Goal: Transaction & Acquisition: Subscribe to service/newsletter

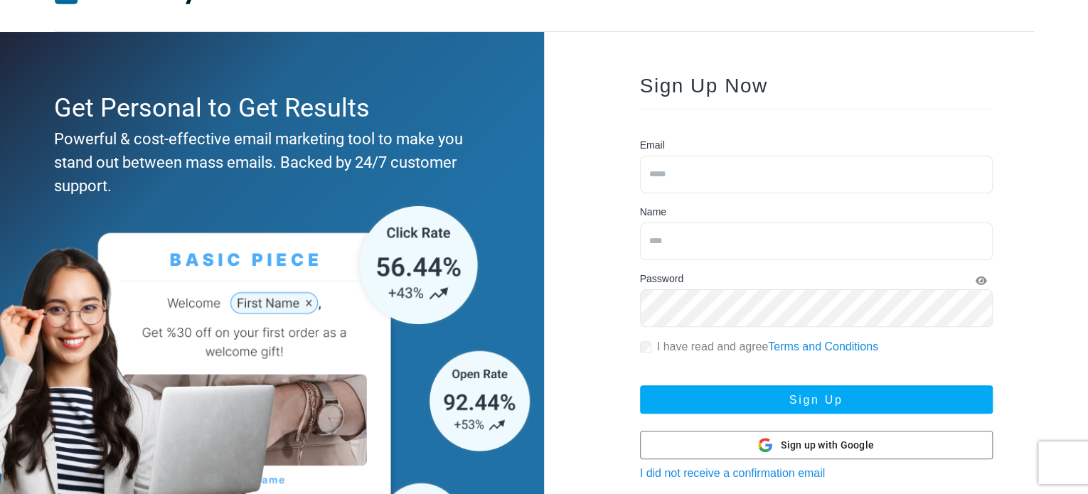
scroll to position [71, 0]
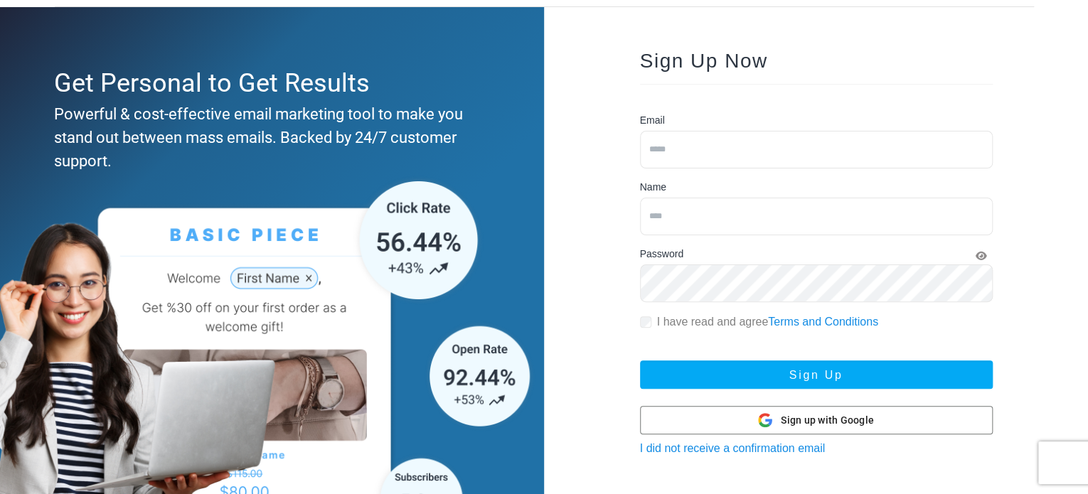
click at [672, 151] on input "email" at bounding box center [816, 150] width 353 height 38
click at [813, 419] on span "Sign up with Google" at bounding box center [827, 420] width 93 height 15
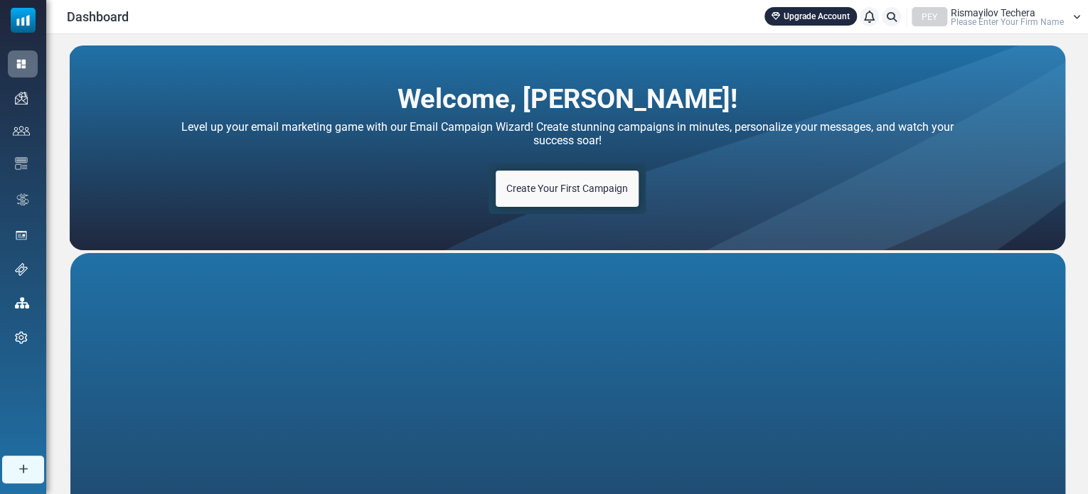
click at [562, 189] on span "Create Your First Campaign" at bounding box center [567, 188] width 122 height 11
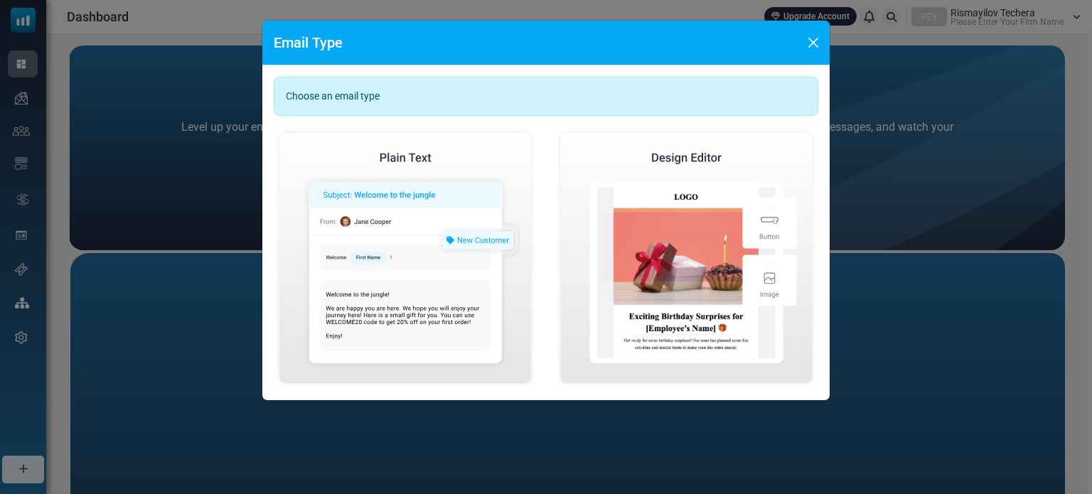
click at [670, 257] on div "Create Visual Email" at bounding box center [686, 258] width 107 height 27
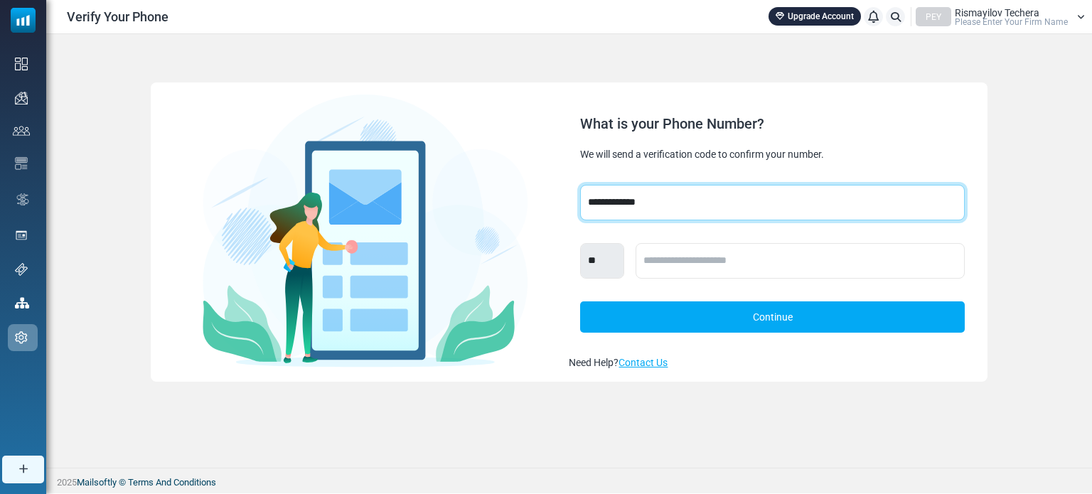
click at [615, 204] on select "**********" at bounding box center [772, 203] width 384 height 36
select select "****"
click at [580, 185] on select "**********" at bounding box center [772, 203] width 384 height 36
select select "****"
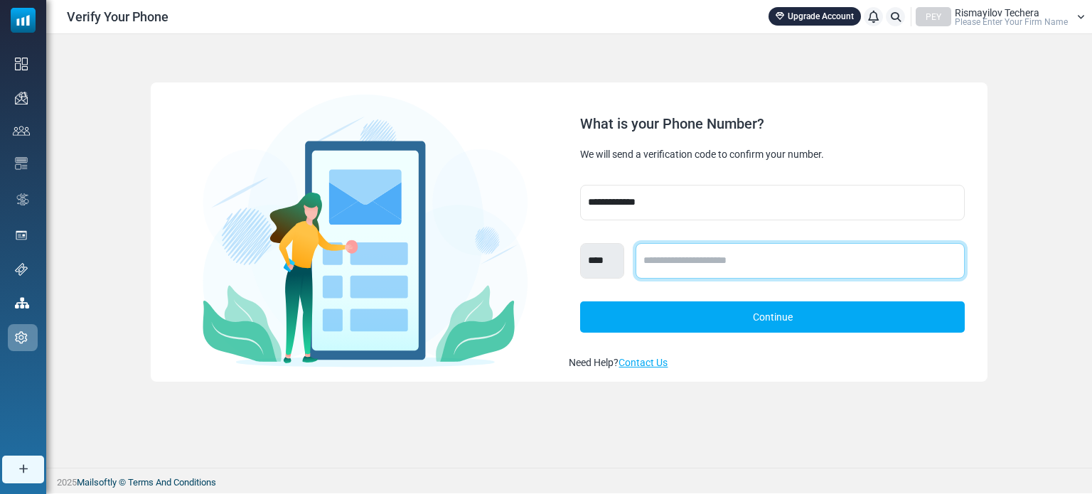
click at [682, 261] on input "text" at bounding box center [800, 261] width 329 height 36
type input "*********"
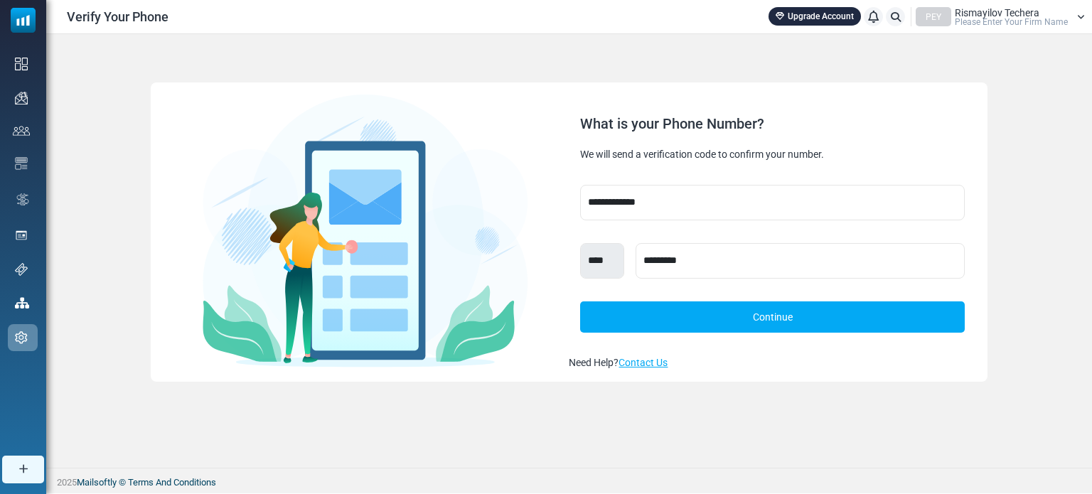
click at [543, 222] on div at bounding box center [365, 231] width 407 height 274
click at [754, 315] on link "Continue" at bounding box center [772, 316] width 384 height 31
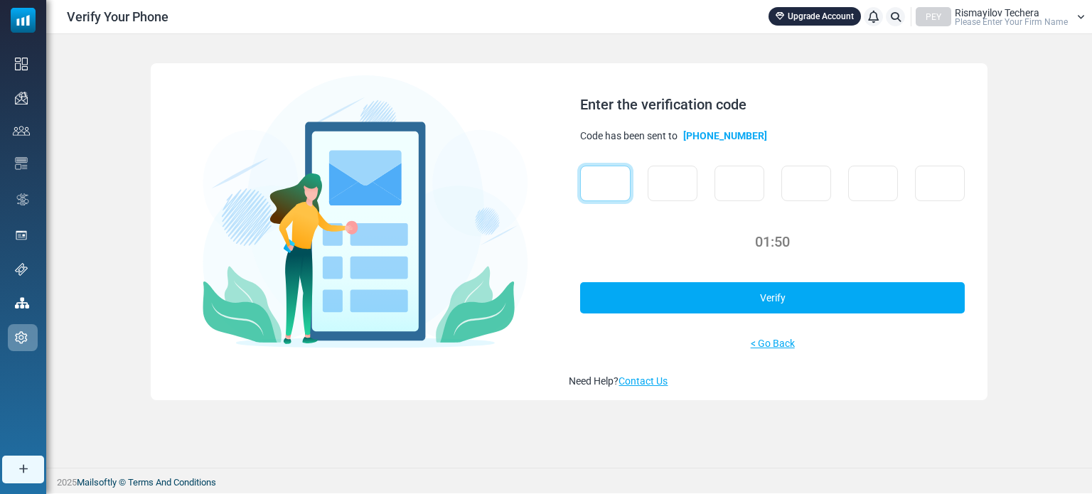
click at [620, 181] on input "text" at bounding box center [605, 184] width 50 height 36
type input "*"
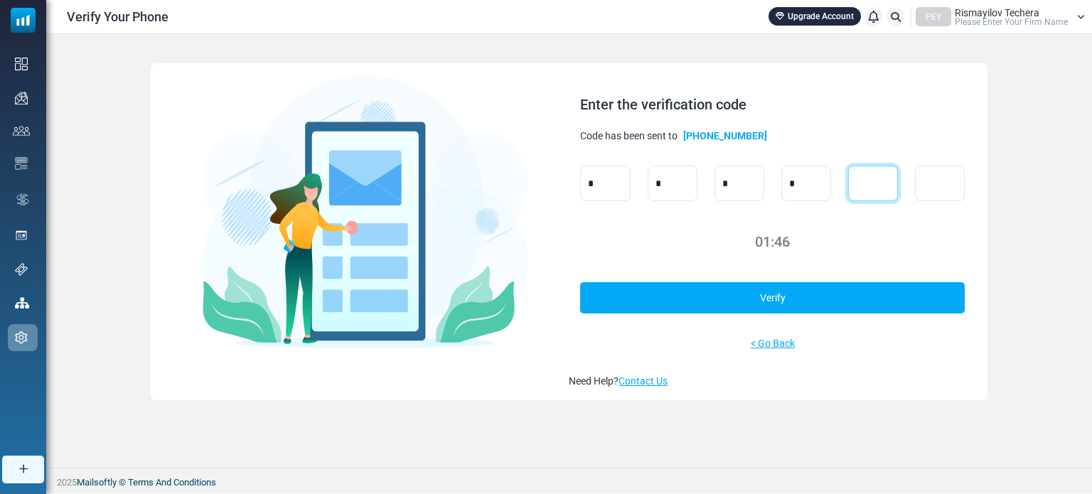
type input "*"
click at [771, 294] on link "Verify" at bounding box center [772, 297] width 384 height 31
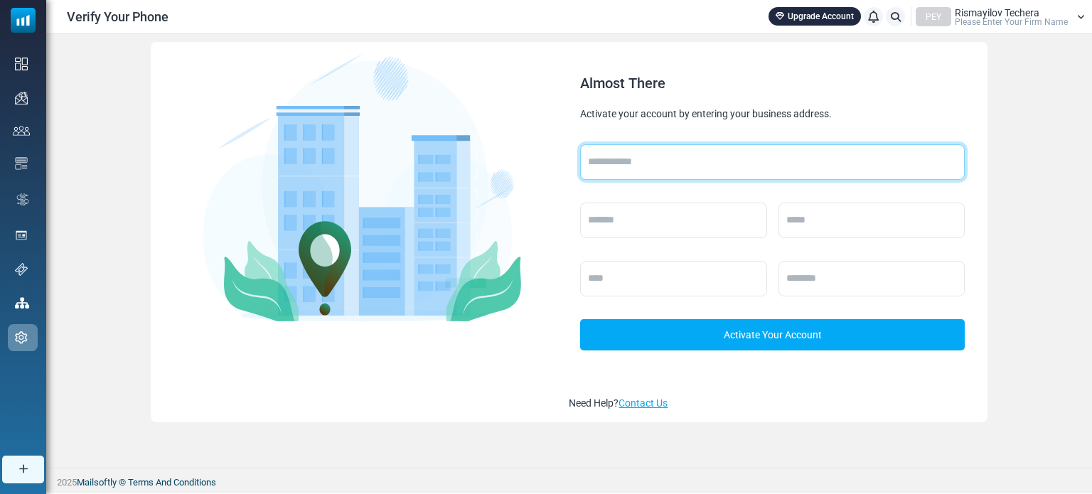
click at [609, 162] on input "text" at bounding box center [772, 162] width 384 height 36
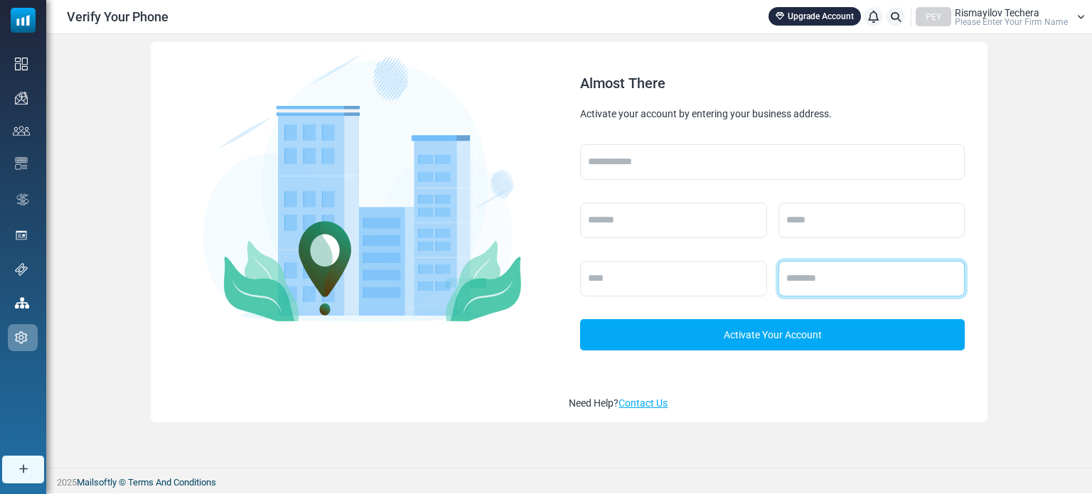
click at [824, 280] on input "text" at bounding box center [871, 279] width 186 height 36
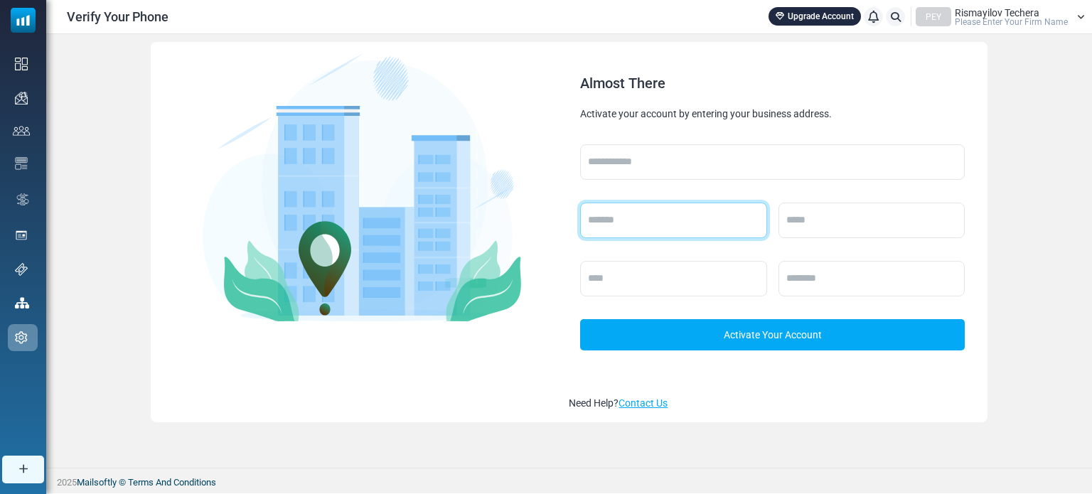
click at [691, 218] on input "text" at bounding box center [673, 221] width 186 height 36
click at [741, 335] on link "Activate Your Account" at bounding box center [772, 334] width 384 height 31
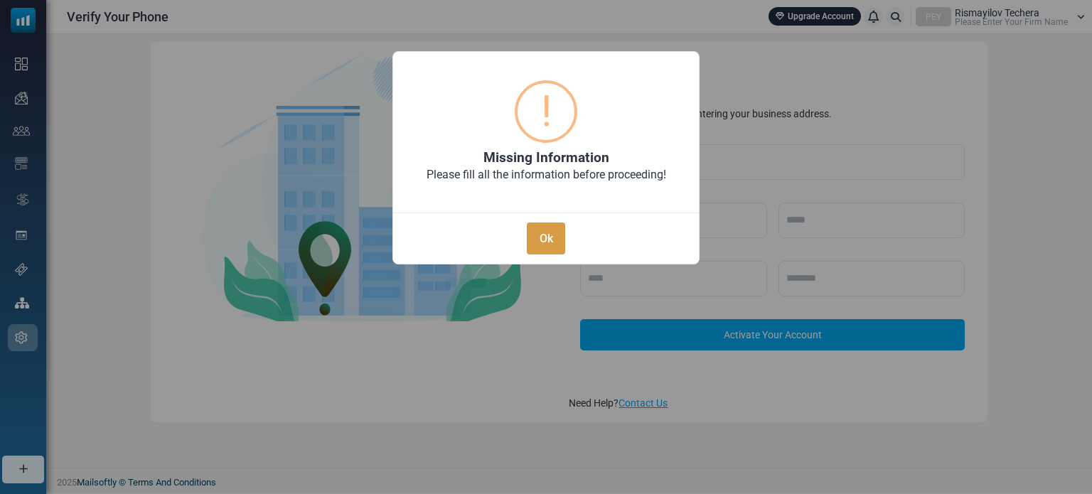
click at [545, 235] on button "Ok" at bounding box center [546, 239] width 38 height 32
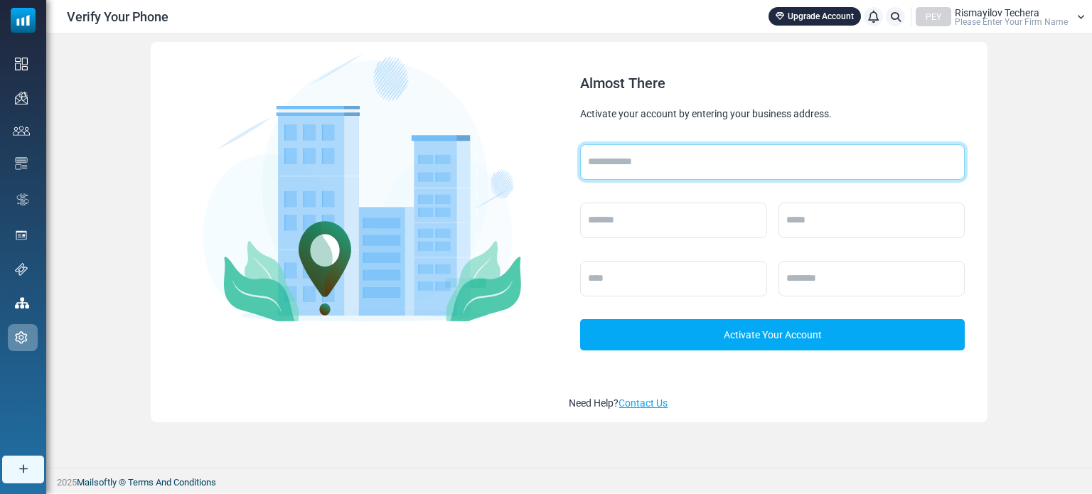
click at [626, 161] on input "text" at bounding box center [772, 162] width 384 height 36
type input "****"
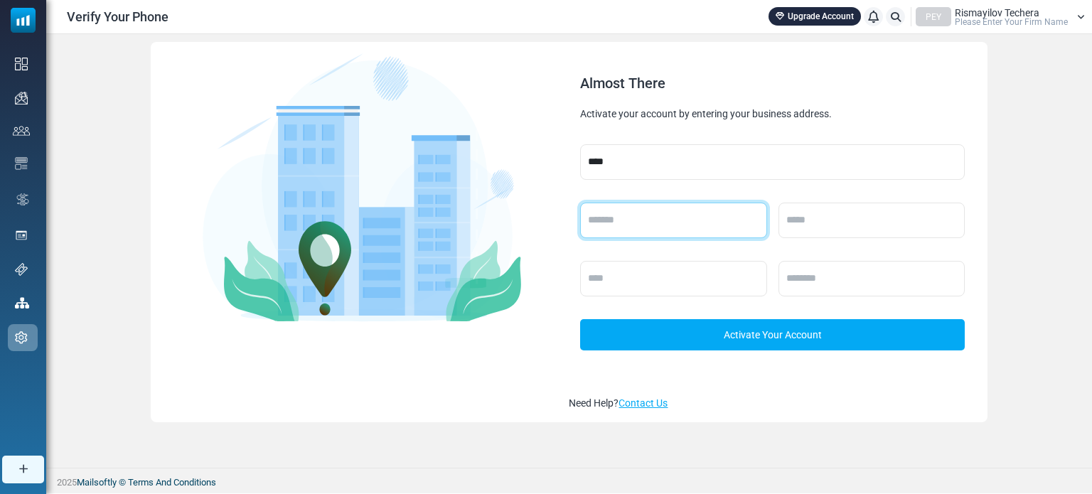
click at [623, 221] on input "text" at bounding box center [673, 221] width 186 height 36
type input "**********"
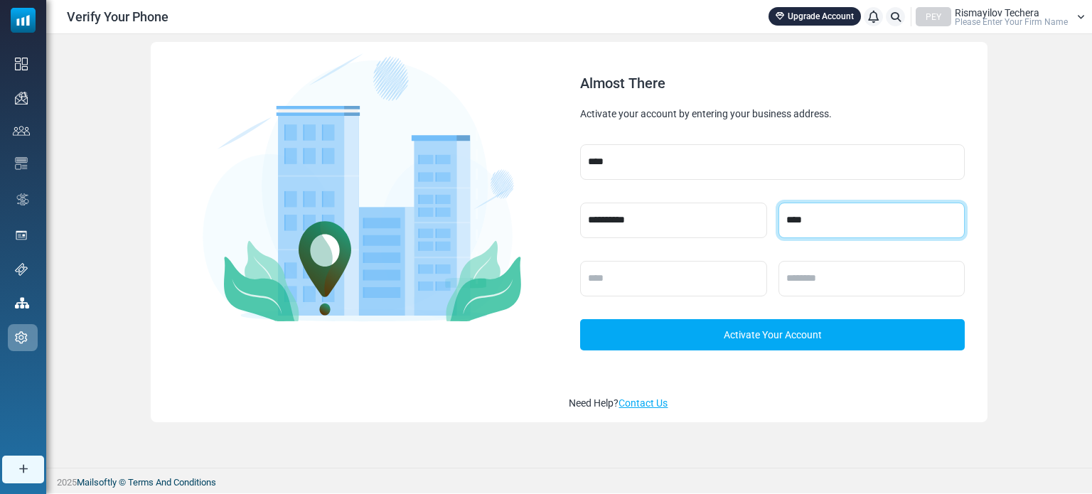
type input "****"
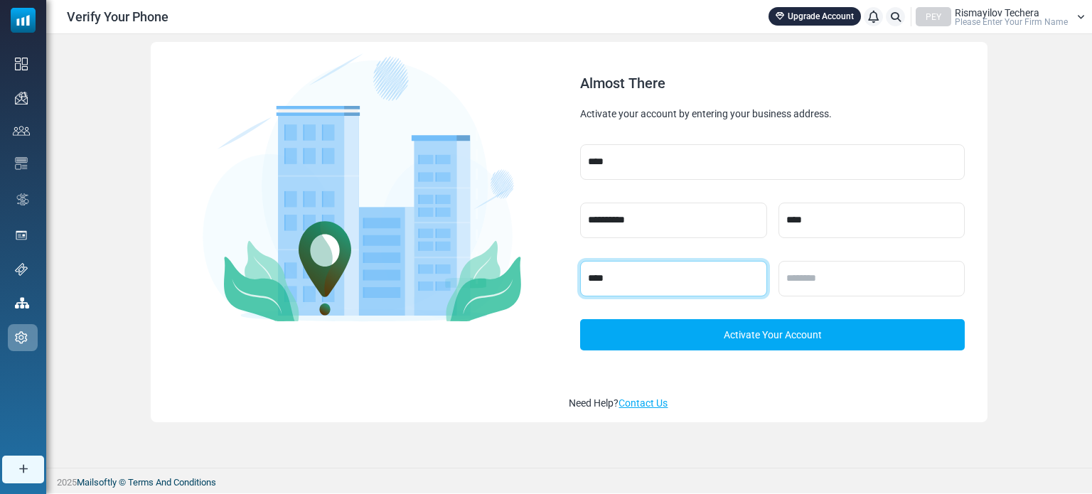
type input "****"
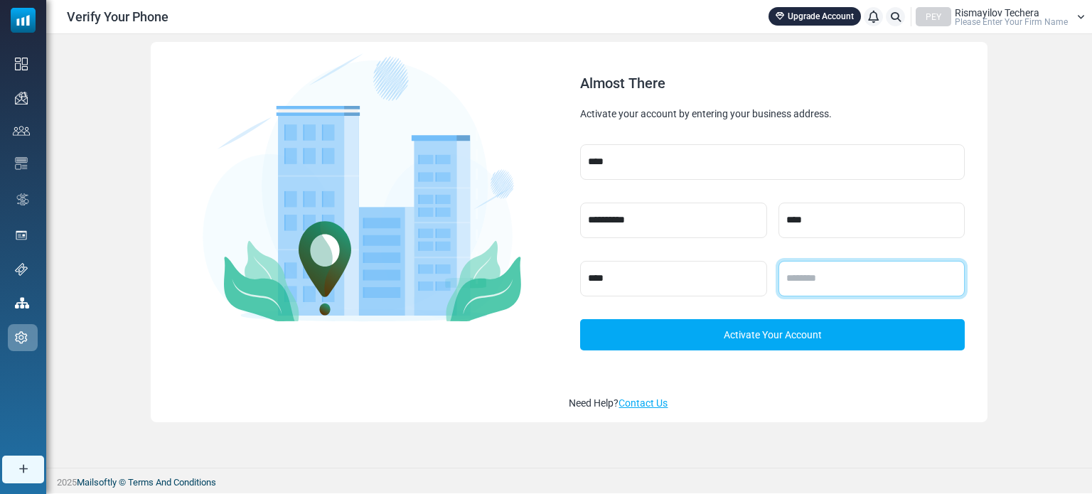
click at [804, 279] on input "text" at bounding box center [871, 279] width 186 height 36
type input "**********"
click at [827, 276] on input "**********" at bounding box center [871, 279] width 186 height 36
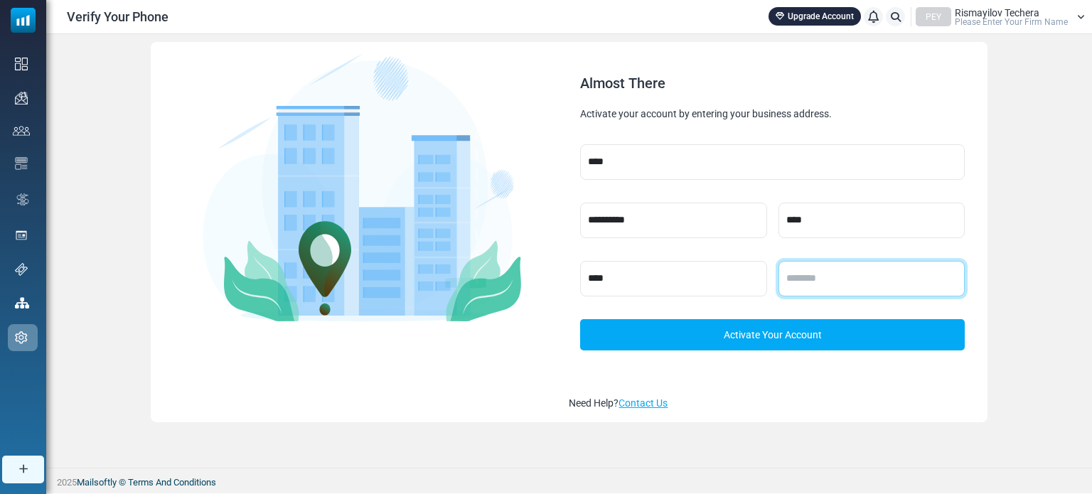
click at [848, 274] on input "text" at bounding box center [871, 279] width 186 height 36
type input "******"
click at [763, 337] on link "Activate Your Account" at bounding box center [772, 334] width 384 height 31
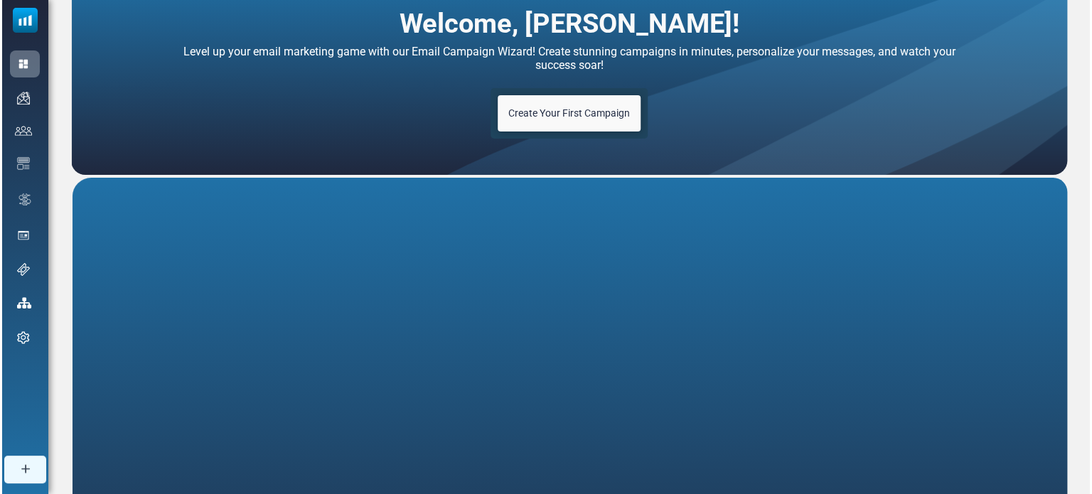
scroll to position [75, 0]
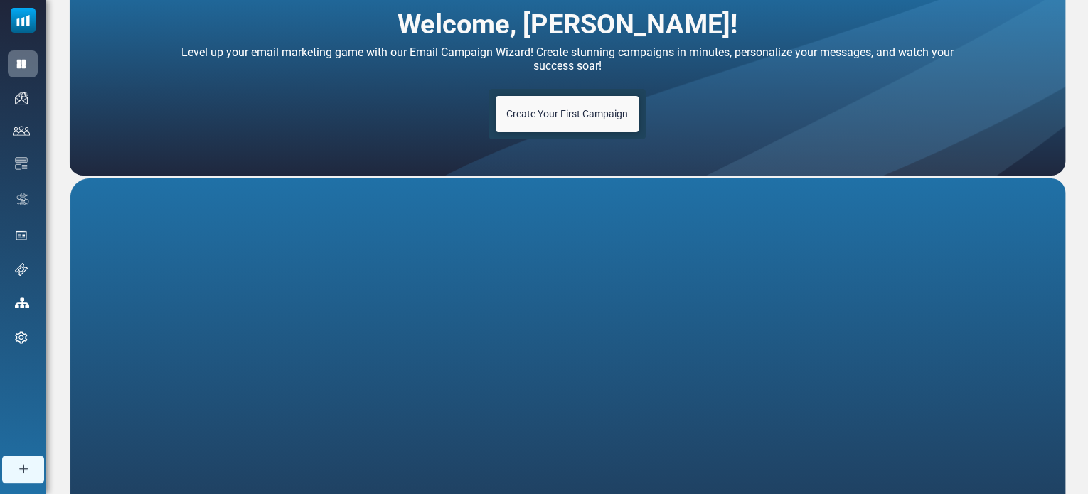
click at [563, 118] on span "Create Your First Campaign" at bounding box center [567, 113] width 122 height 11
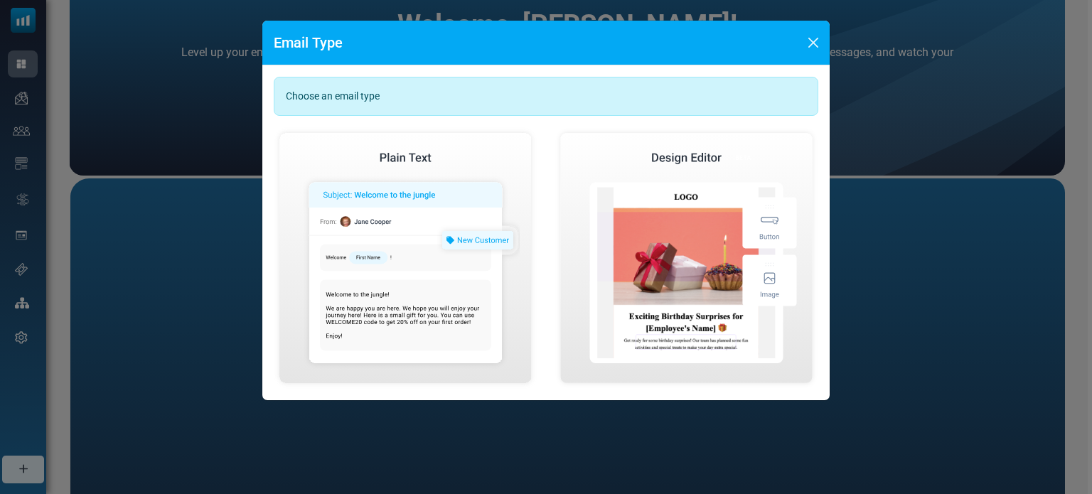
click at [321, 95] on div "Choose an email type" at bounding box center [546, 96] width 545 height 39
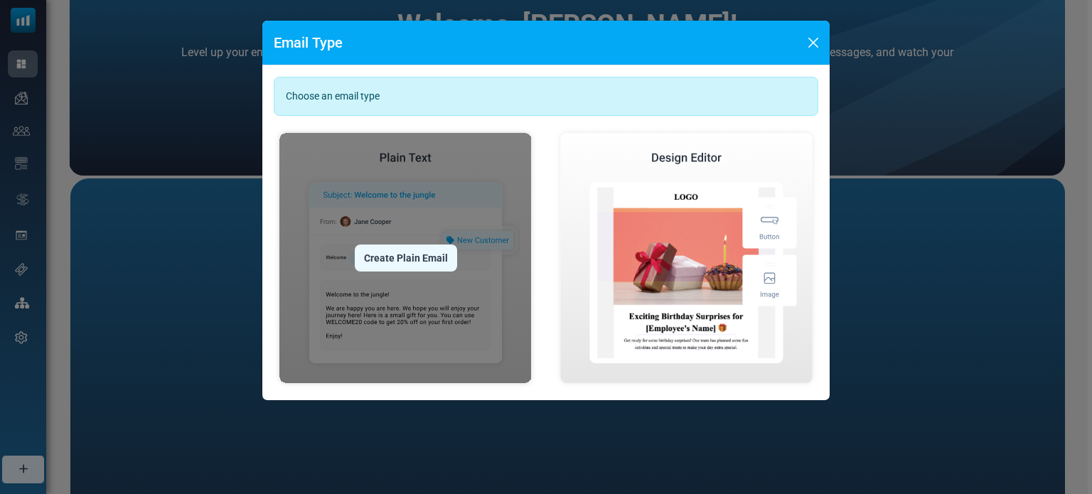
click at [401, 258] on div "Create Plain Email" at bounding box center [406, 258] width 102 height 27
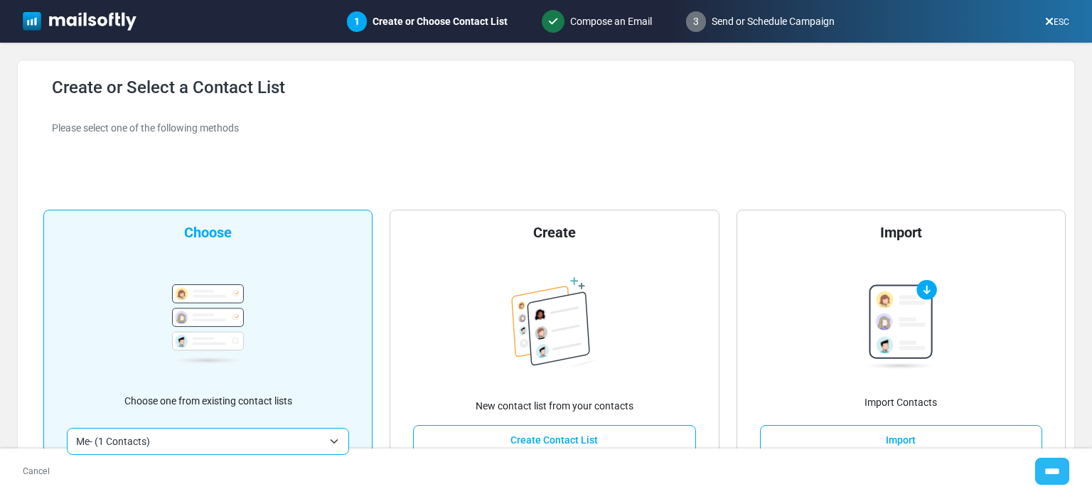
click at [1050, 471] on input "****" at bounding box center [1052, 471] width 34 height 27
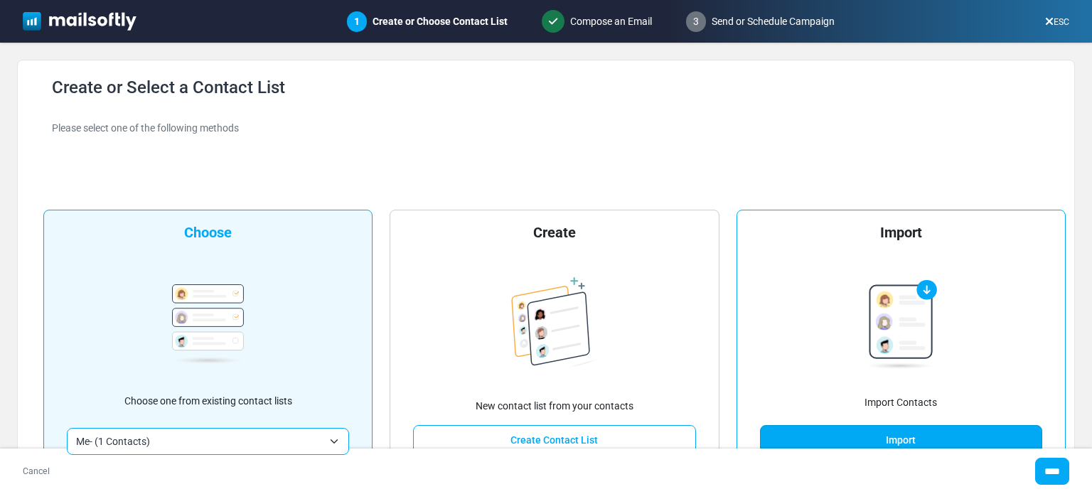
click at [894, 432] on link "Import" at bounding box center [901, 440] width 282 height 30
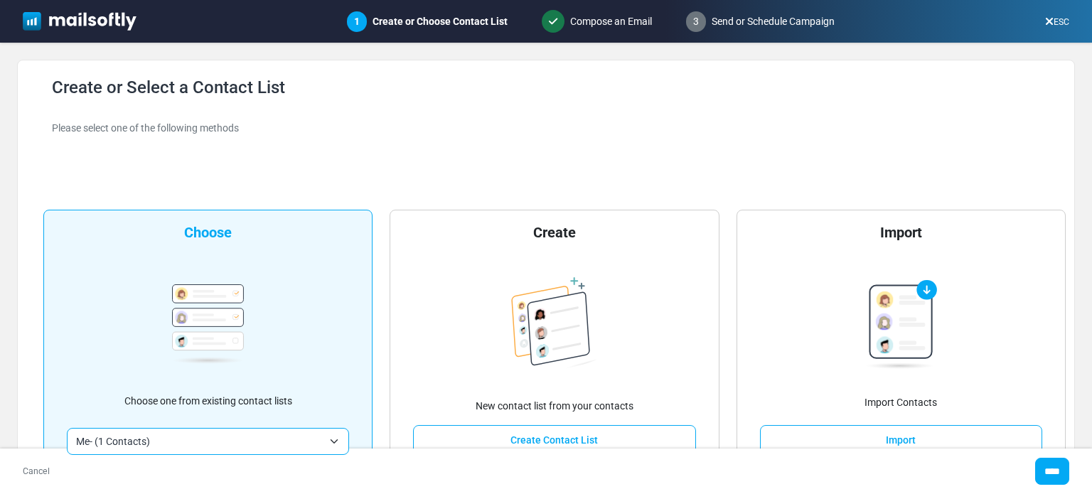
click at [327, 440] on span "Me- (1 Contacts)" at bounding box center [208, 441] width 282 height 27
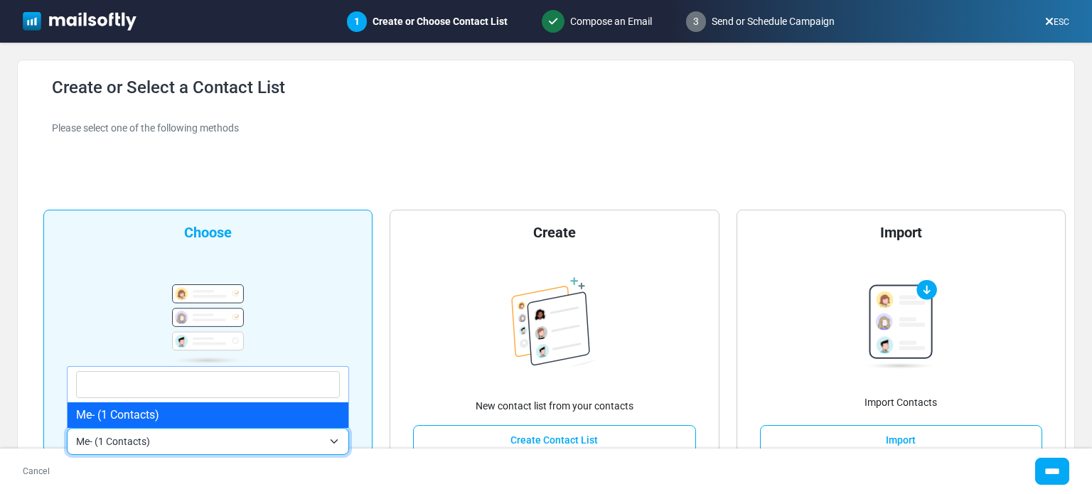
click at [333, 439] on span "Me- (1 Contacts)" at bounding box center [208, 441] width 282 height 27
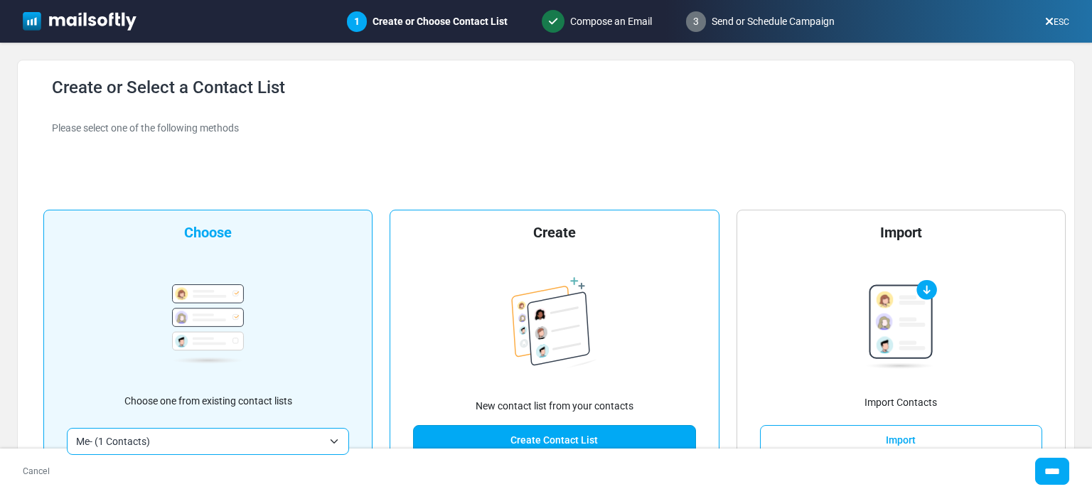
click at [554, 438] on link "Create Contact List" at bounding box center [554, 440] width 282 height 30
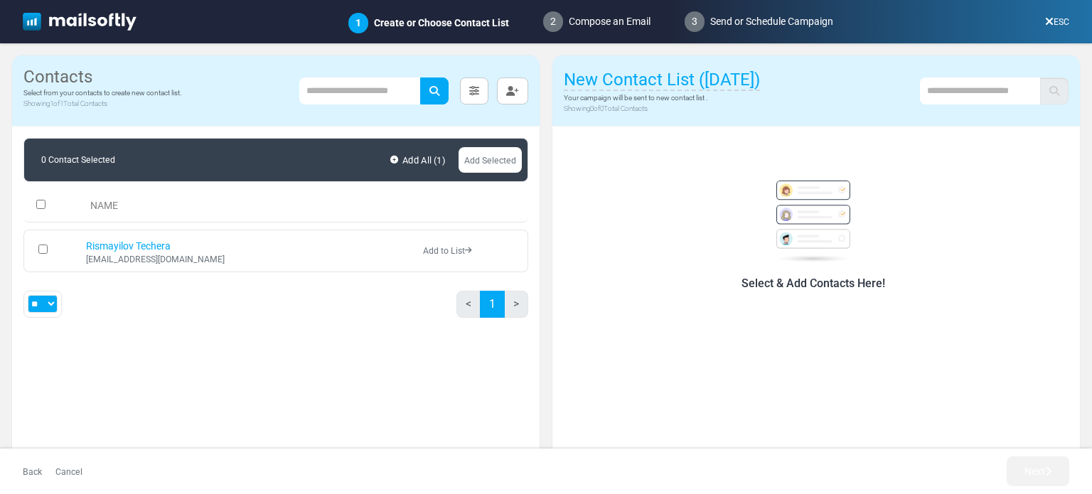
click at [417, 159] on link "Add All ( 1 )" at bounding box center [418, 160] width 62 height 23
click at [833, 243] on img at bounding box center [813, 222] width 91 height 82
click at [819, 284] on h6 "Select & Add Contacts Here!" at bounding box center [813, 284] width 471 height 14
click at [714, 300] on div "Select & Add Contacts Here!" at bounding box center [815, 215] width 527 height 176
click at [793, 255] on img at bounding box center [813, 222] width 91 height 82
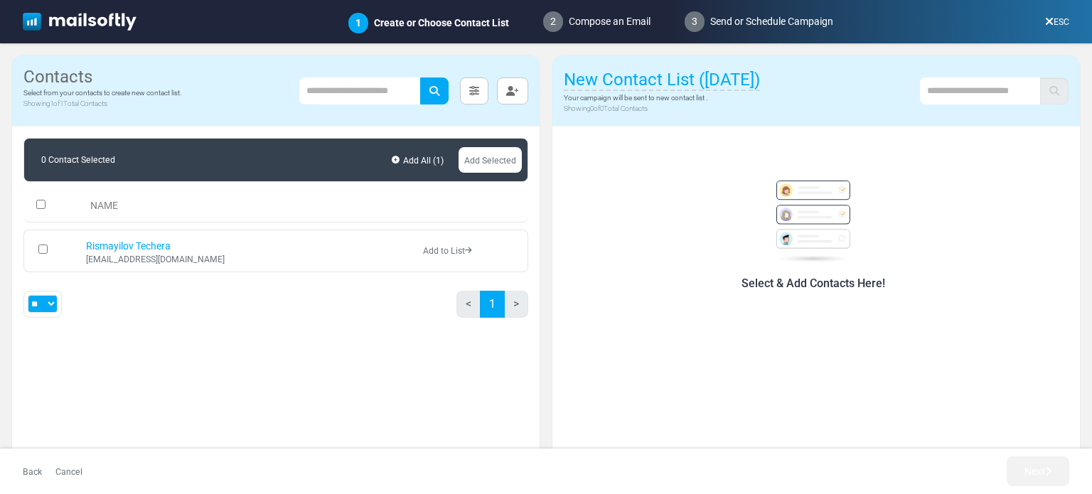
click at [795, 231] on img at bounding box center [813, 222] width 91 height 82
click at [799, 209] on img at bounding box center [813, 222] width 91 height 82
click at [806, 184] on img at bounding box center [813, 222] width 91 height 82
click at [689, 176] on div "Select & Add Contacts Here!" at bounding box center [813, 228] width 488 height 130
click at [590, 318] on div "Select & Add Contacts Here!" at bounding box center [815, 287] width 527 height 321
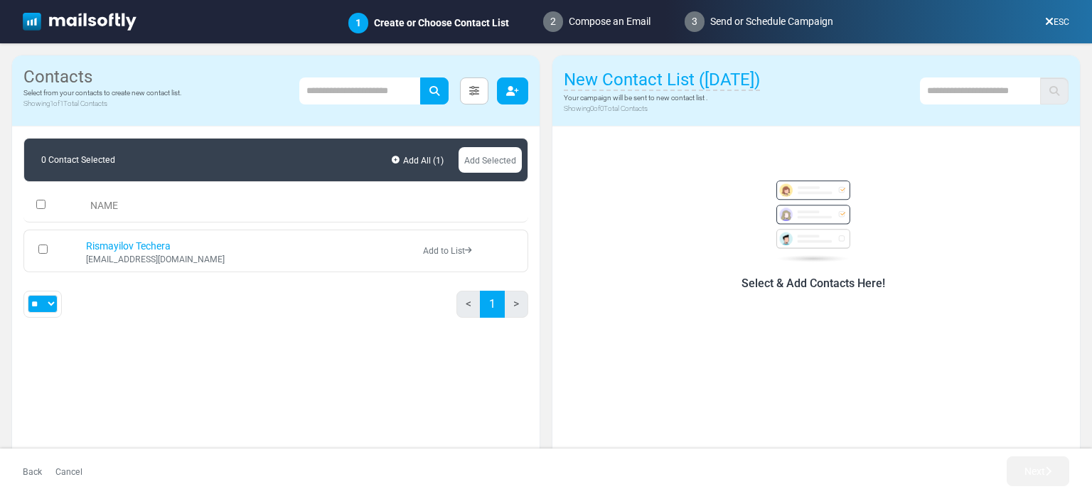
click at [515, 90] on icon "button" at bounding box center [512, 91] width 13 height 10
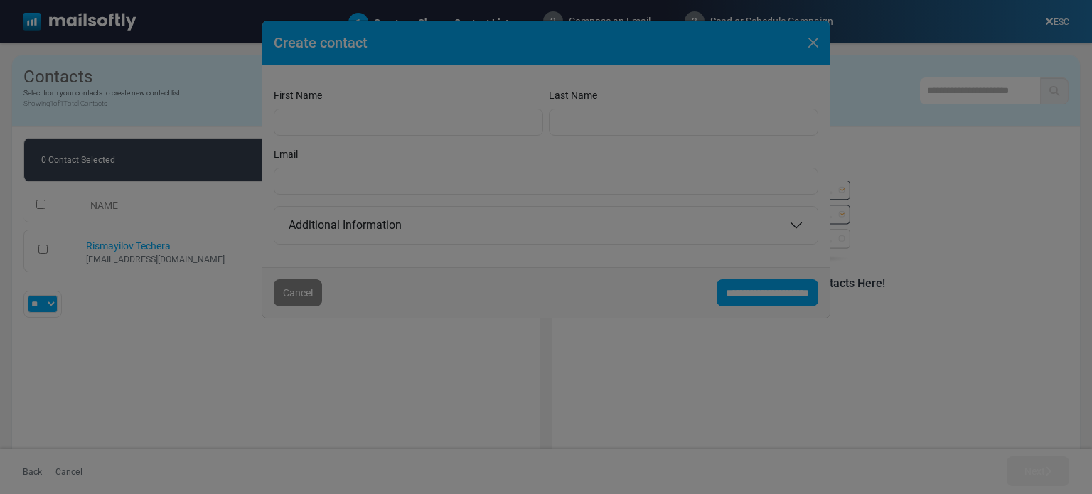
click at [431, 119] on div at bounding box center [546, 247] width 1092 height 494
click at [428, 164] on div at bounding box center [546, 247] width 1092 height 494
click at [428, 165] on div at bounding box center [546, 247] width 1092 height 494
click at [813, 43] on div at bounding box center [546, 247] width 1092 height 494
click at [864, 122] on div at bounding box center [546, 247] width 1092 height 494
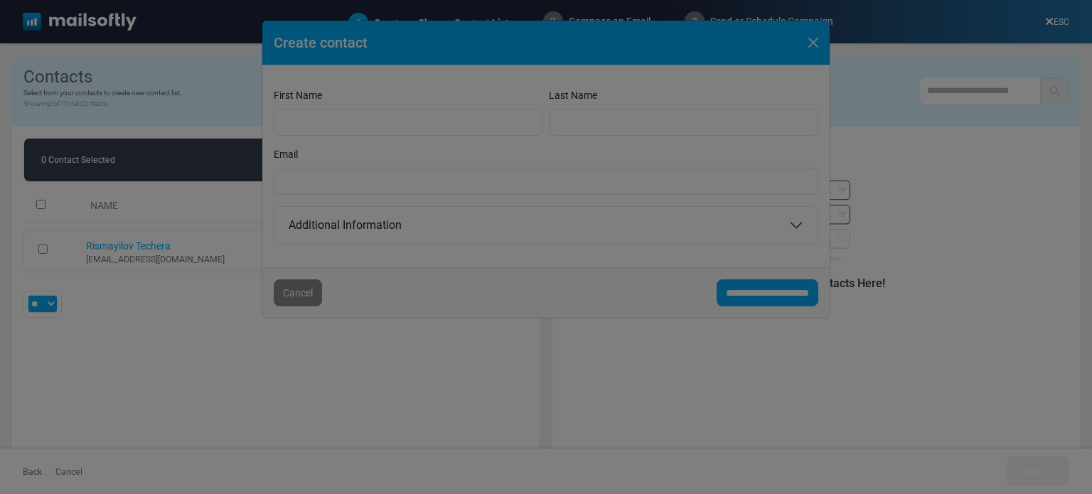
click at [300, 292] on div at bounding box center [546, 247] width 1092 height 494
click at [302, 380] on div at bounding box center [546, 247] width 1092 height 494
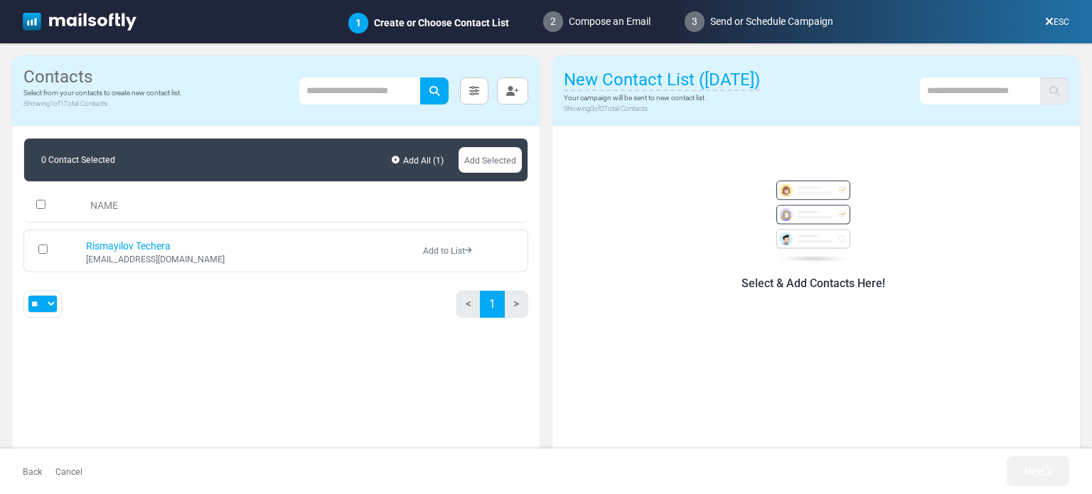
click at [817, 238] on img at bounding box center [813, 222] width 91 height 82
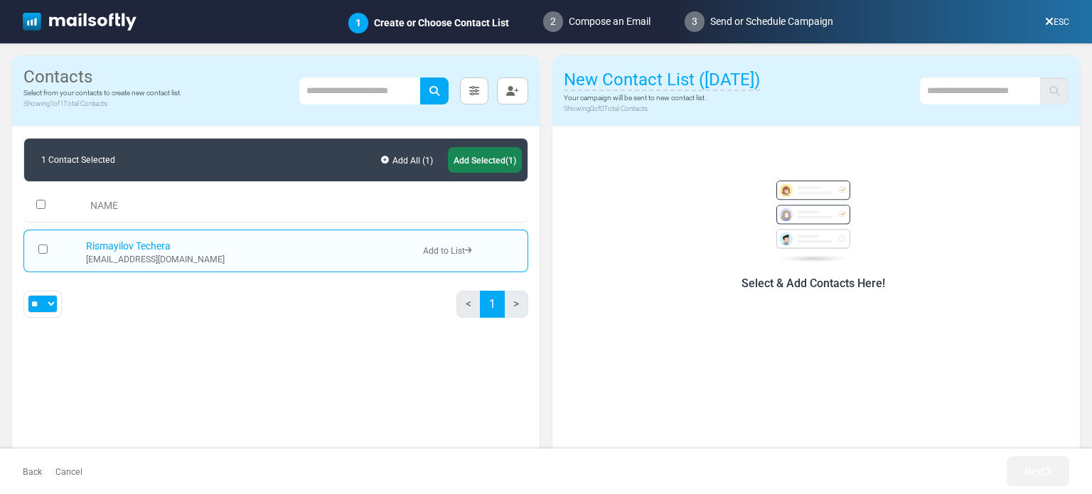
click at [459, 249] on link "Add to List" at bounding box center [447, 251] width 48 height 10
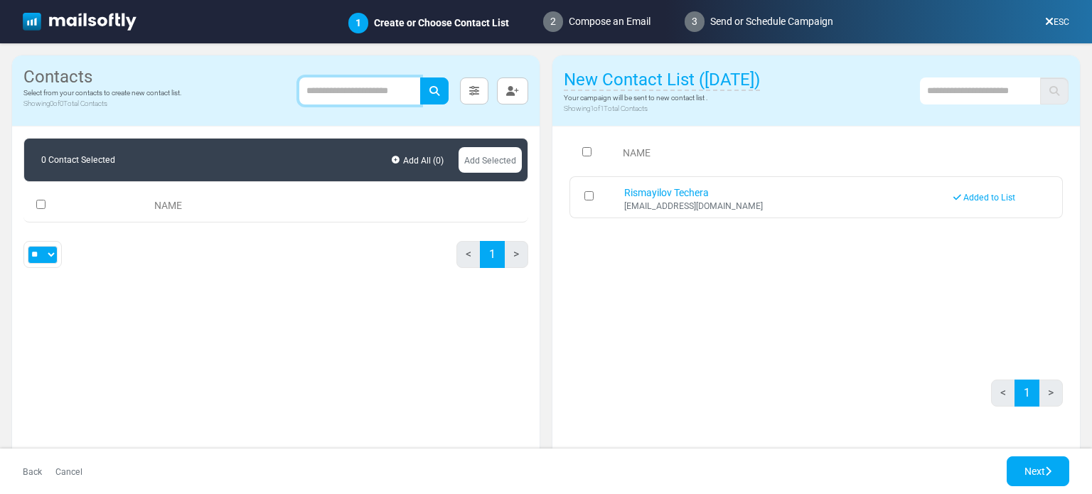
click at [360, 90] on input "text" at bounding box center [359, 90] width 121 height 27
type input "**********"
click at [365, 114] on div "**********" at bounding box center [411, 91] width 234 height 48
click at [438, 90] on icon "submit" at bounding box center [434, 91] width 10 height 10
click at [516, 95] on icon "button" at bounding box center [512, 91] width 13 height 10
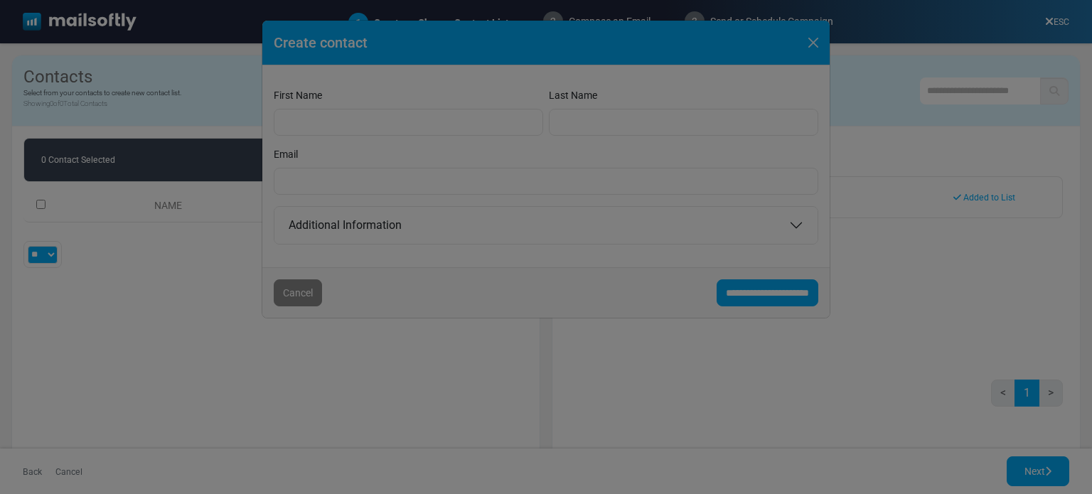
click at [171, 29] on div at bounding box center [546, 247] width 1092 height 494
click at [805, 48] on div at bounding box center [546, 247] width 1092 height 494
click at [810, 42] on div at bounding box center [546, 247] width 1092 height 494
click at [813, 44] on div at bounding box center [546, 247] width 1092 height 494
click at [845, 23] on div at bounding box center [546, 247] width 1092 height 494
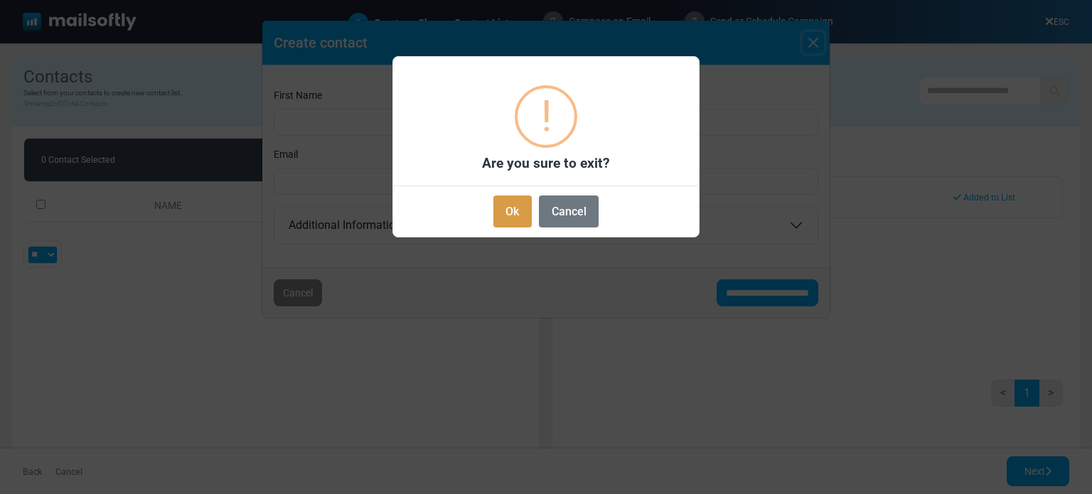
click at [507, 215] on button "Ok" at bounding box center [512, 211] width 38 height 32
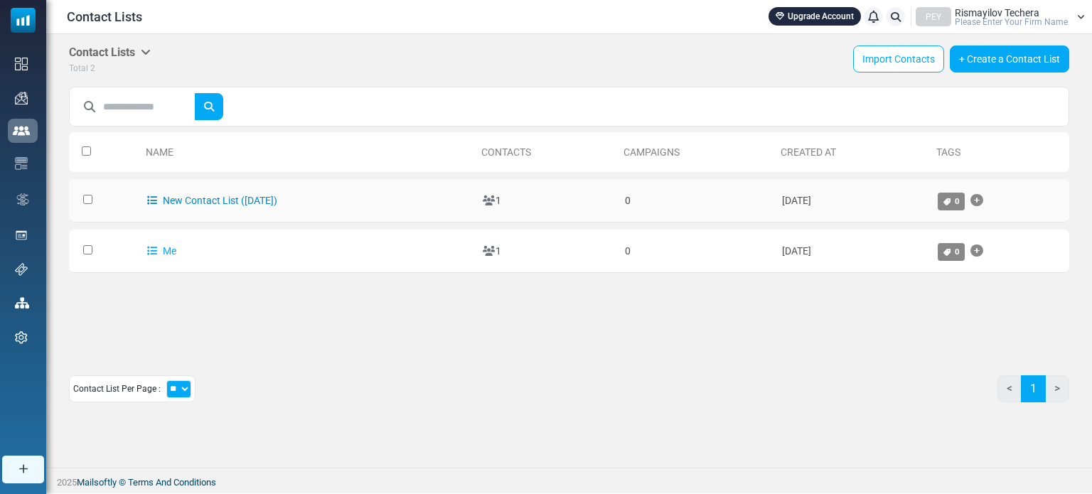
click at [250, 198] on link "New Contact List ([DATE])" at bounding box center [212, 200] width 130 height 11
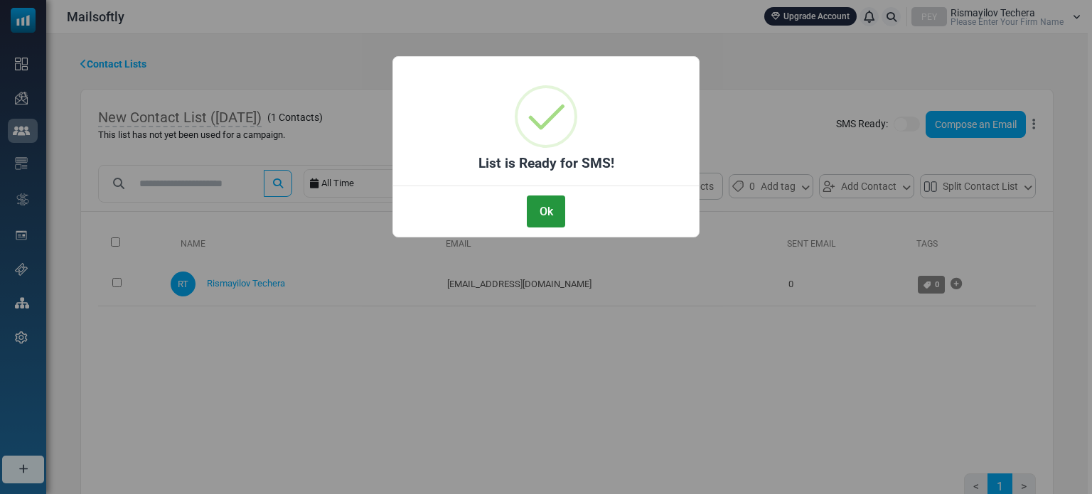
click at [543, 208] on button "Ok" at bounding box center [546, 211] width 38 height 32
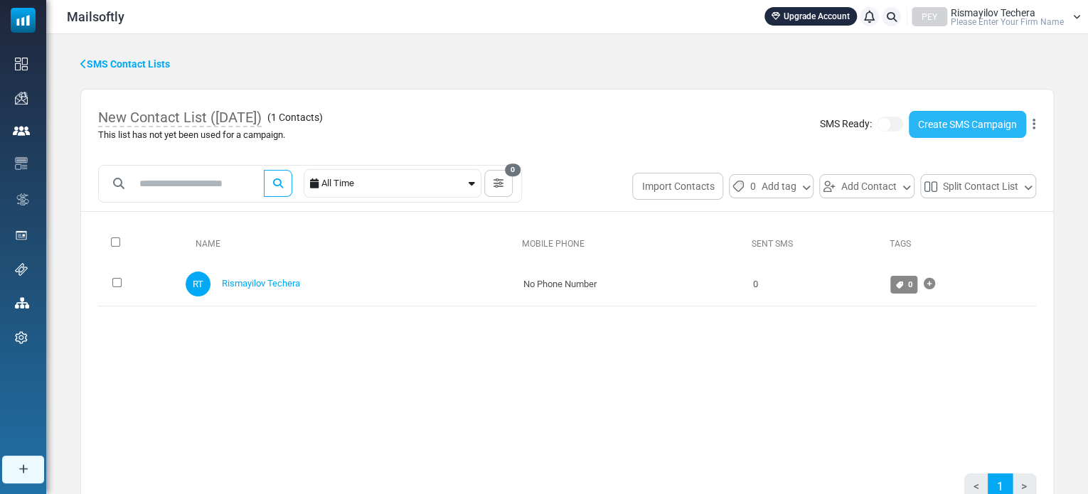
click at [968, 124] on link "Create SMS Campaign" at bounding box center [966, 124] width 117 height 27
click at [282, 275] on div "RT Rismayilov Techera" at bounding box center [347, 284] width 323 height 25
click at [282, 282] on link "Rismayilov Techera" at bounding box center [261, 283] width 78 height 11
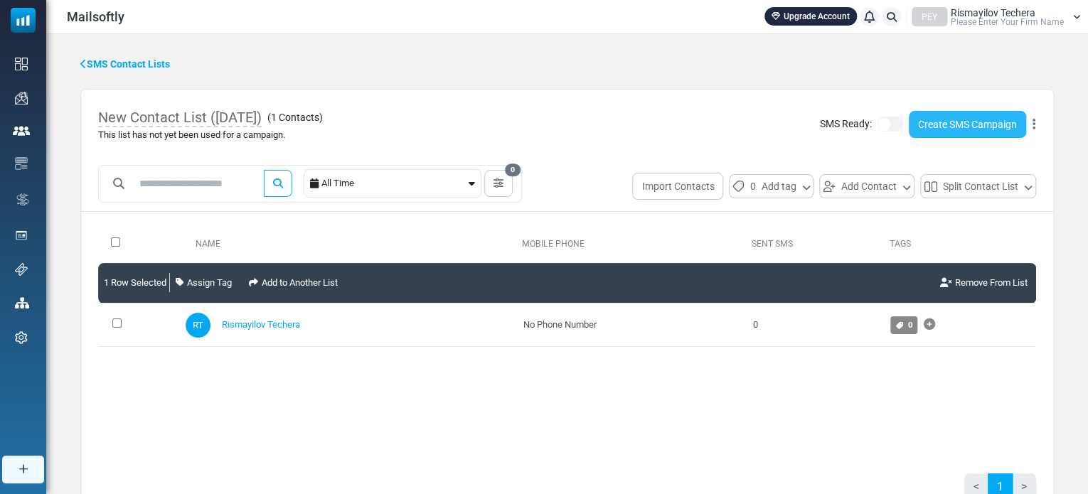
click at [973, 122] on link "Create SMS Campaign" at bounding box center [966, 124] width 117 height 27
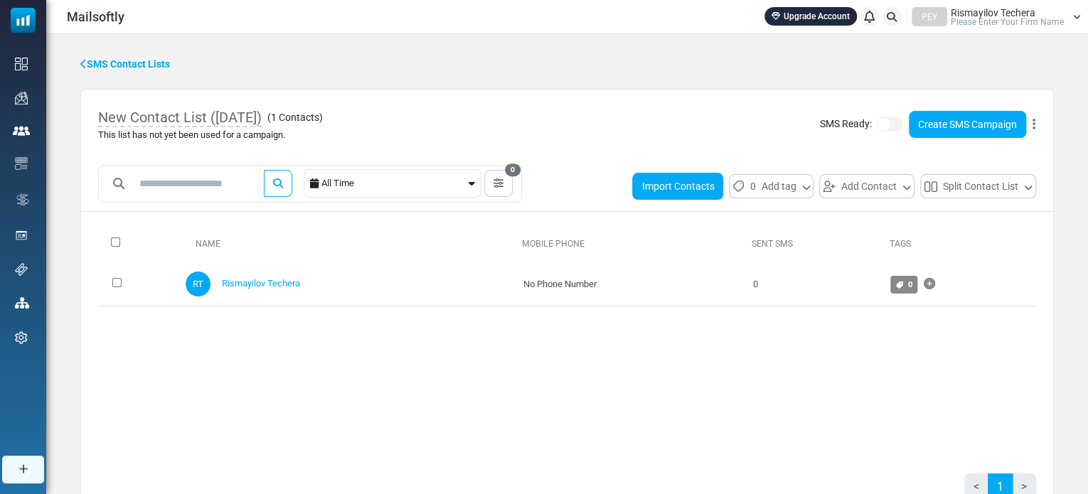
click at [681, 184] on button "Import Contacts" at bounding box center [677, 186] width 91 height 27
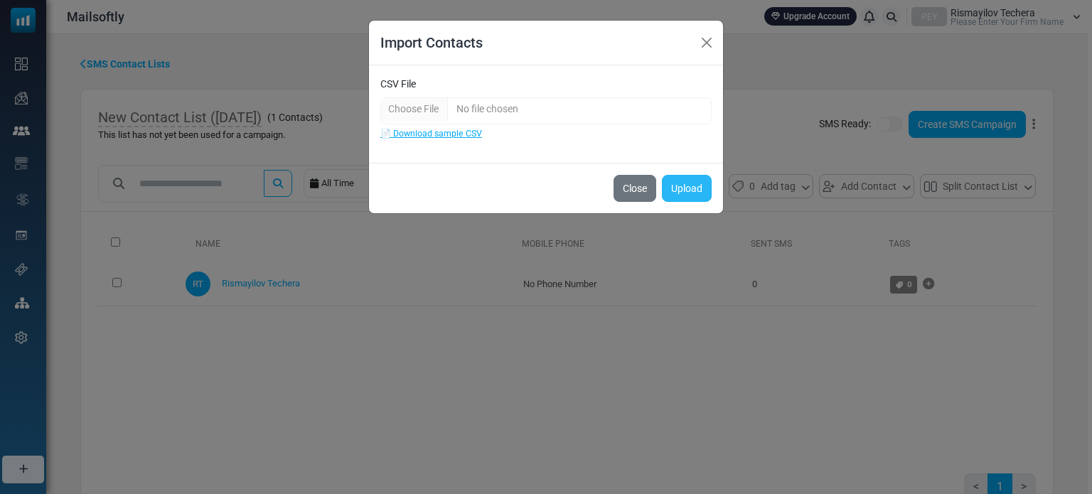
click at [687, 189] on button "Upload" at bounding box center [687, 188] width 50 height 27
click at [506, 106] on input "CSV File" at bounding box center [545, 110] width 331 height 27
click at [447, 132] on link "📄 Download sample CSV" at bounding box center [431, 134] width 102 height 10
click at [434, 110] on input "CSV File" at bounding box center [545, 110] width 331 height 27
type input "**********"
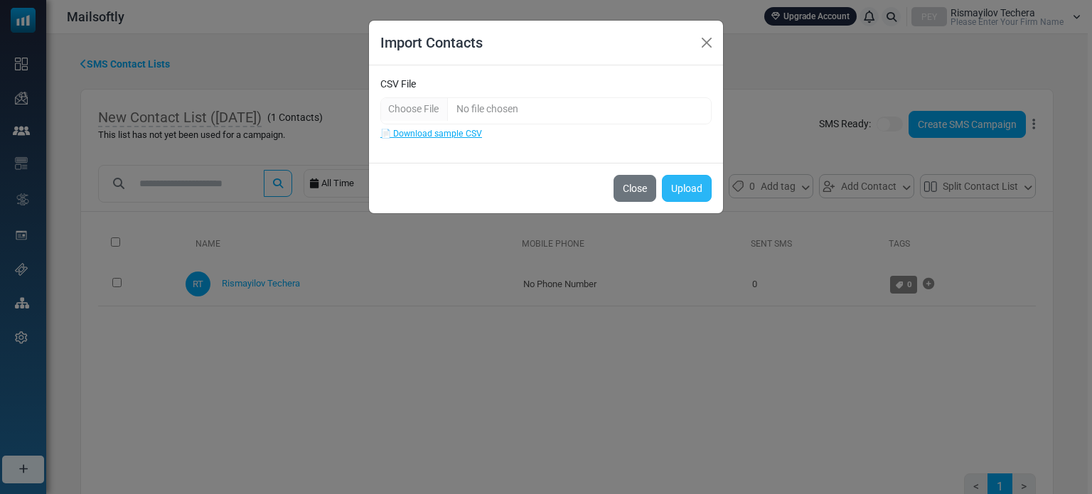
click at [684, 189] on button "Upload" at bounding box center [687, 188] width 50 height 27
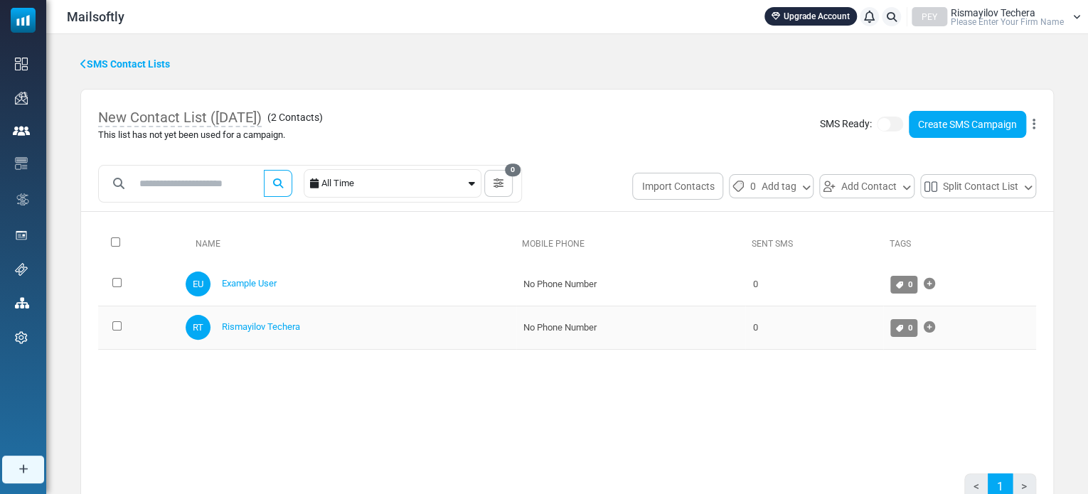
click at [574, 328] on td "No Phone Number" at bounding box center [631, 327] width 230 height 43
click at [1034, 124] on icon at bounding box center [1033, 124] width 3 height 1
click at [967, 123] on link "Create SMS Campaign" at bounding box center [966, 124] width 117 height 27
click at [82, 60] on icon at bounding box center [83, 64] width 6 height 10
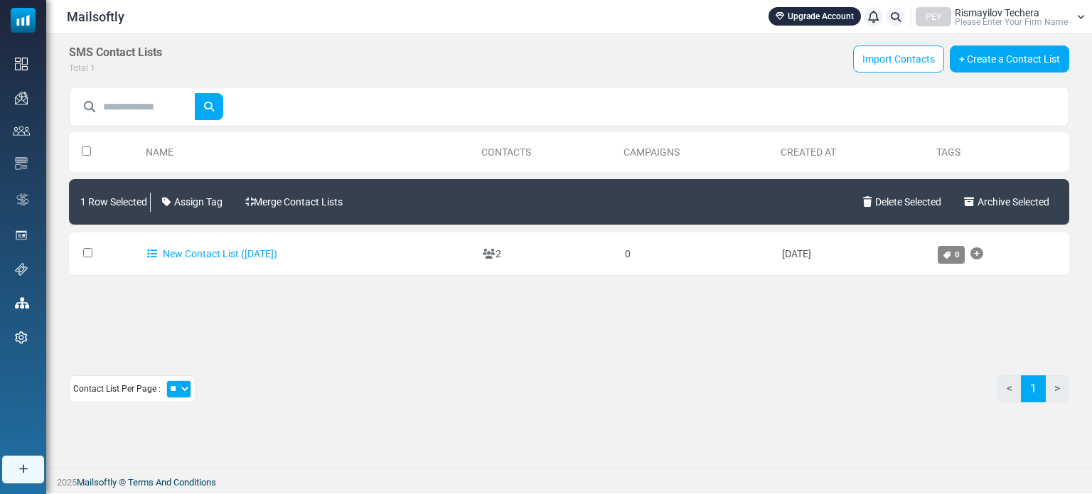
click at [1058, 387] on li ">" at bounding box center [1057, 388] width 23 height 27
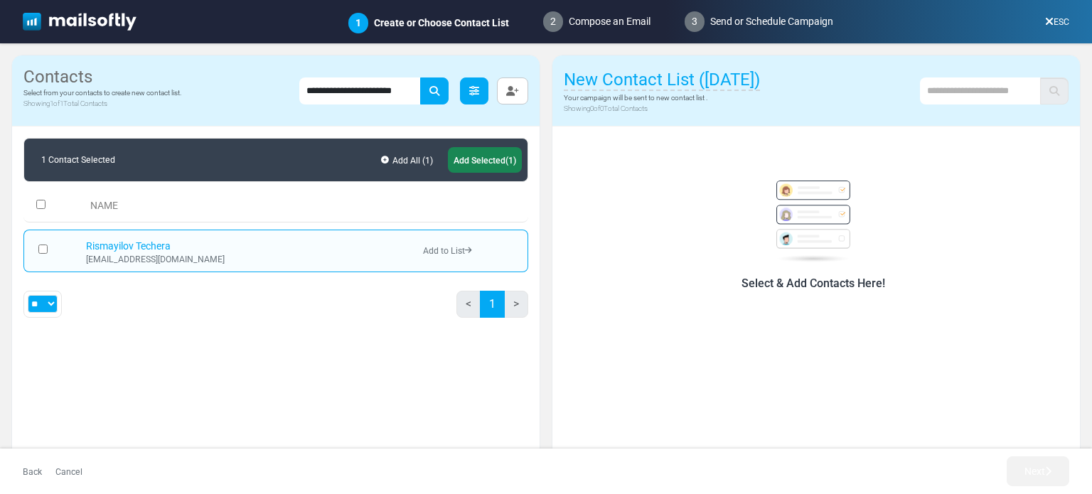
click at [473, 91] on icon at bounding box center [474, 91] width 10 height 10
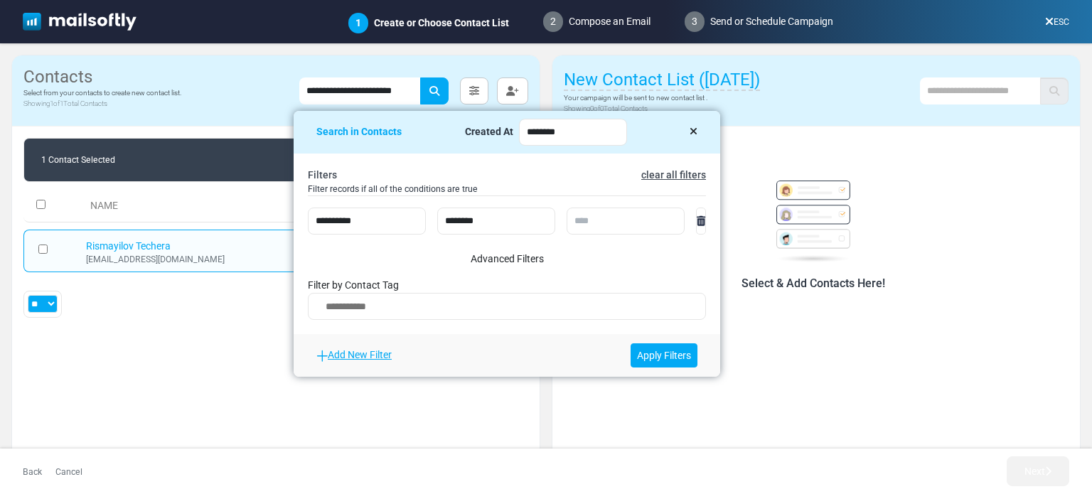
click at [225, 99] on div "**********" at bounding box center [275, 90] width 527 height 71
click at [513, 93] on icon "button" at bounding box center [512, 91] width 13 height 10
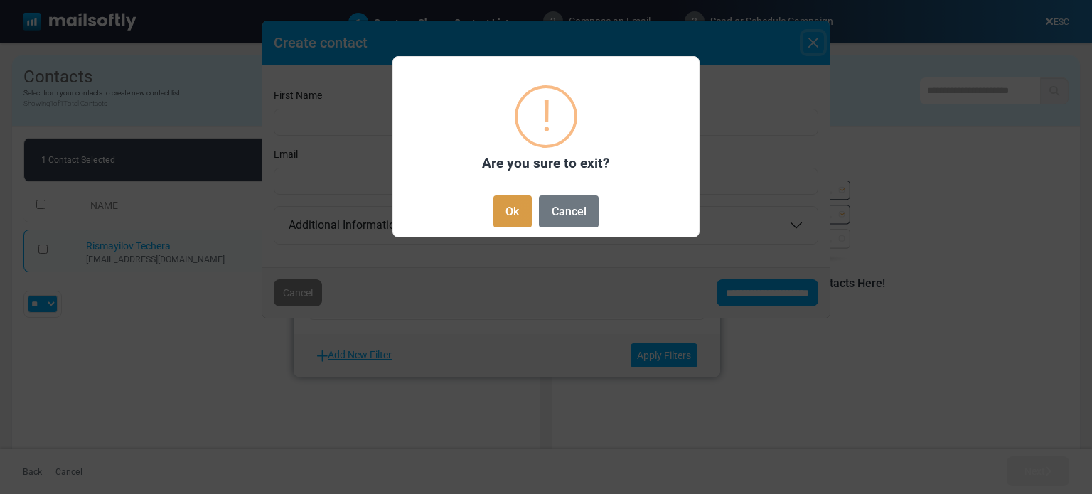
click at [511, 205] on button "Ok" at bounding box center [512, 211] width 38 height 32
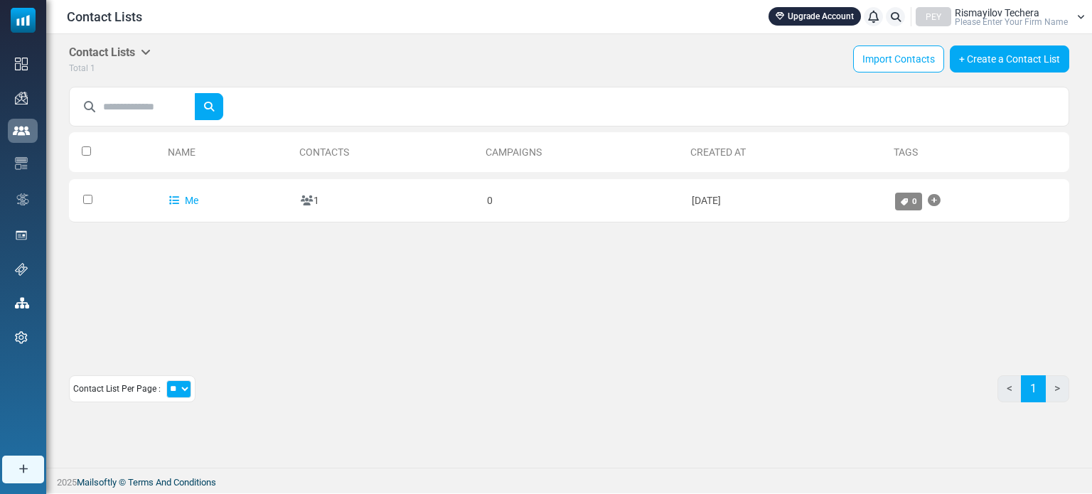
click at [486, 147] on link "Campaigns" at bounding box center [514, 151] width 56 height 11
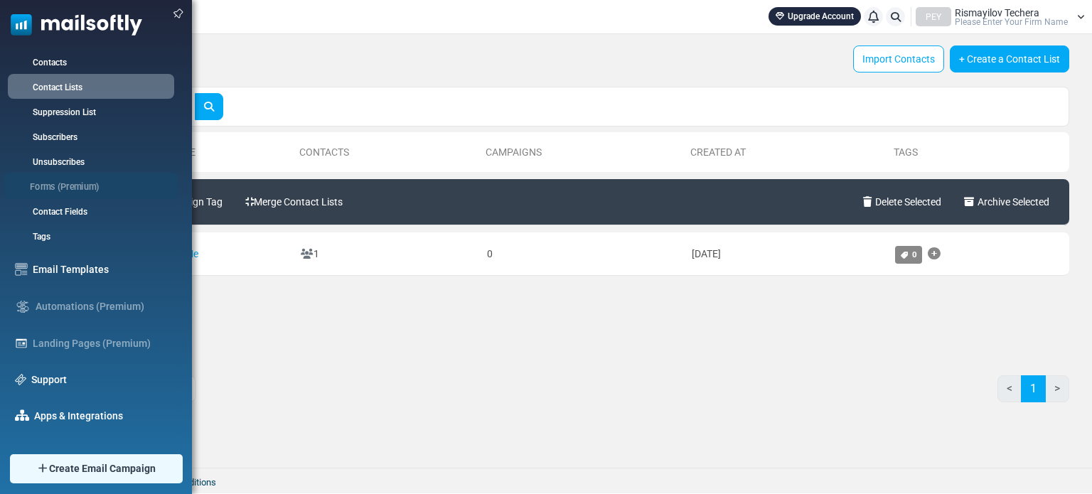
scroll to position [142, 0]
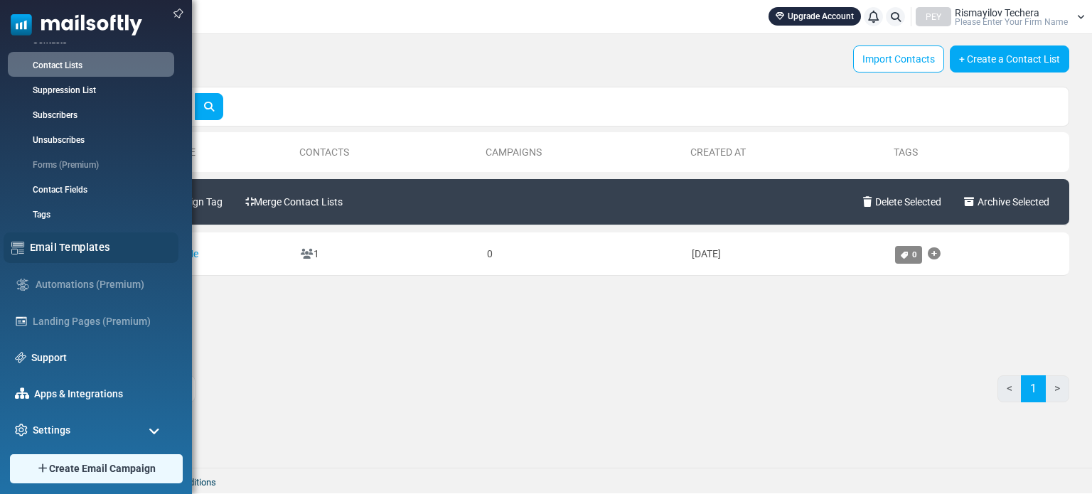
click at [66, 247] on link "Email Templates" at bounding box center [100, 248] width 141 height 16
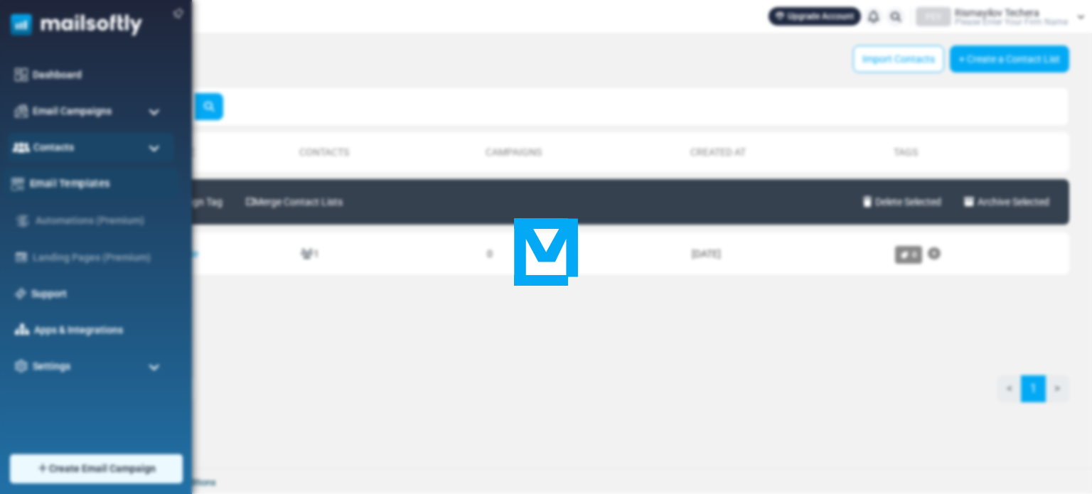
scroll to position [0, 0]
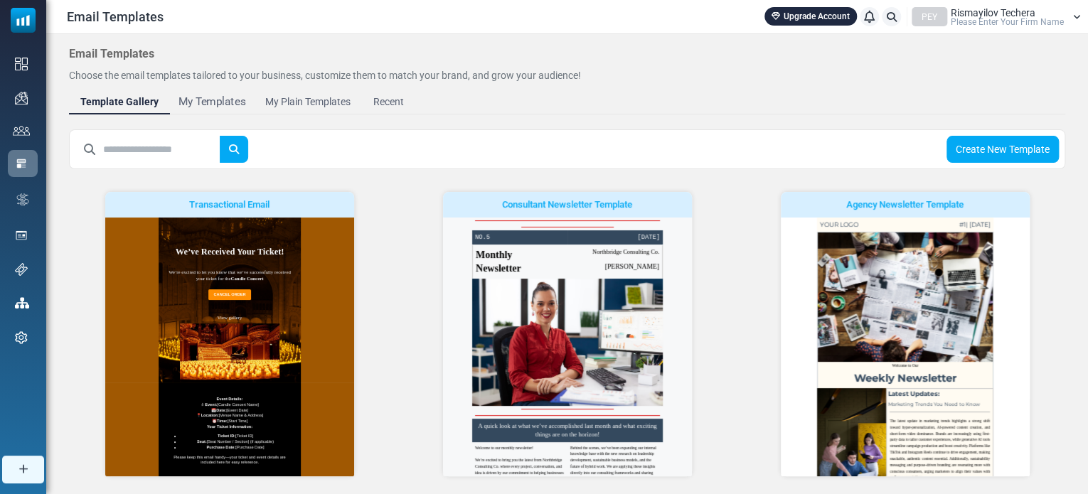
click at [212, 102] on div "My Templates" at bounding box center [212, 102] width 68 height 16
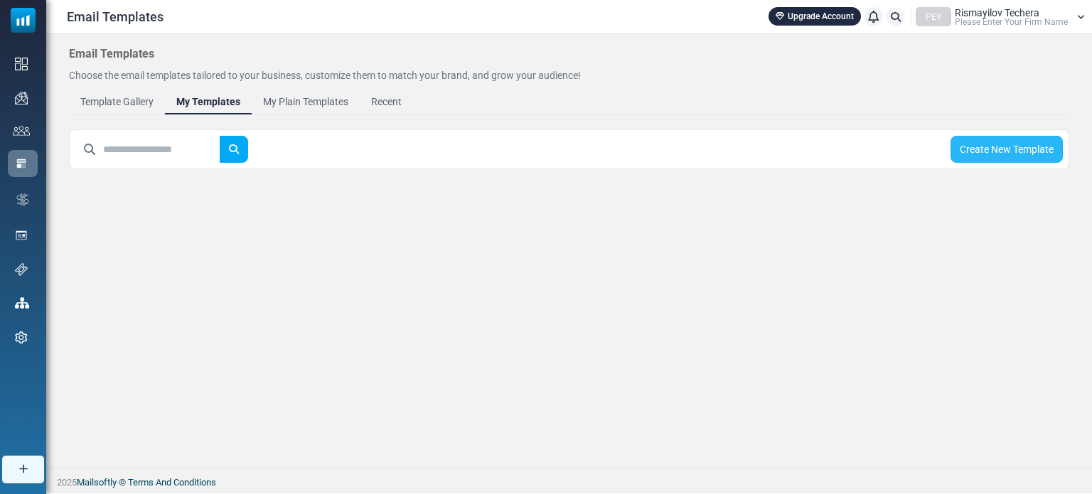
click at [998, 154] on link "Create New Template" at bounding box center [1006, 149] width 112 height 27
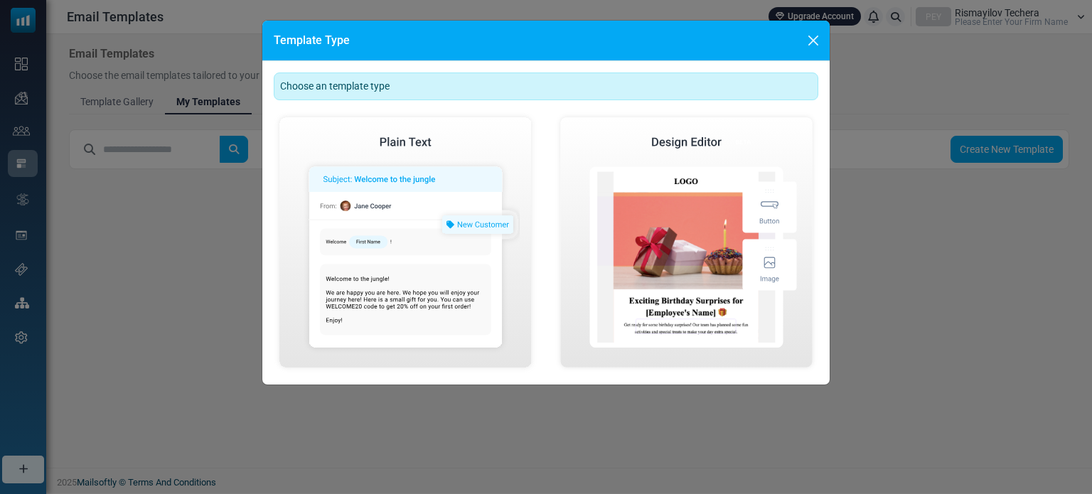
click at [375, 87] on div "Choose an template type" at bounding box center [546, 87] width 545 height 28
click at [813, 33] on button "Close" at bounding box center [813, 40] width 21 height 21
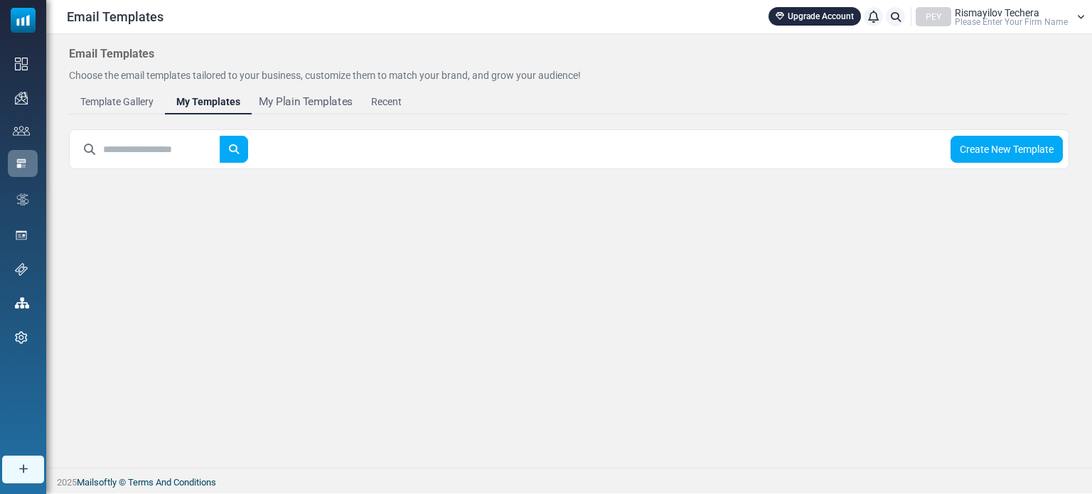
click at [316, 98] on div "My Plain Templates" at bounding box center [306, 102] width 94 height 16
click at [97, 99] on div "Template Gallery" at bounding box center [117, 102] width 80 height 16
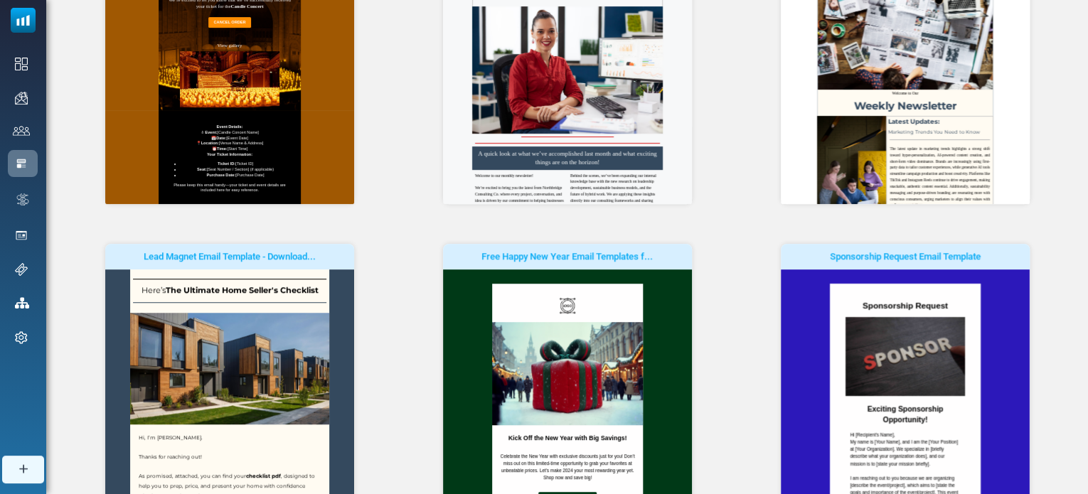
scroll to position [70, 0]
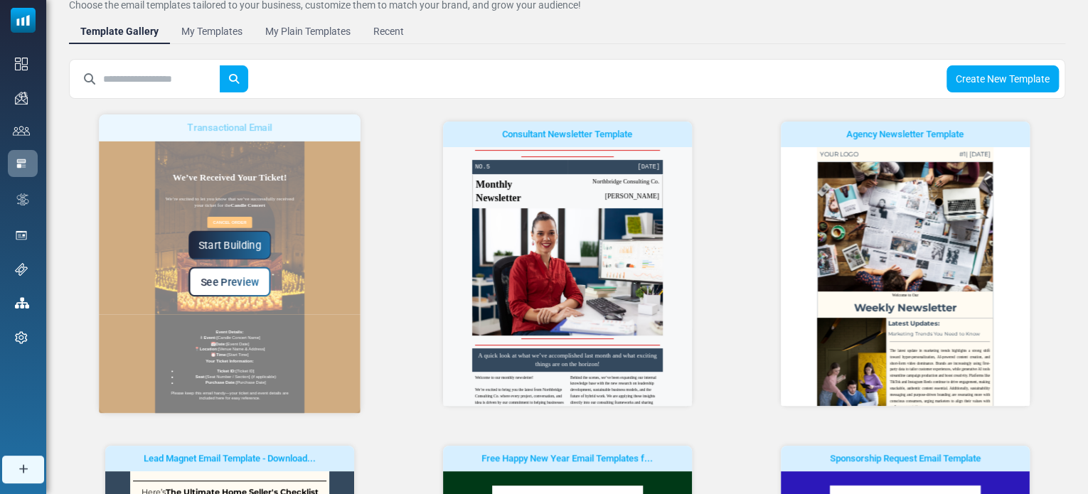
click at [188, 241] on div "Start Building See Preview" at bounding box center [230, 263] width 262 height 65
click at [218, 245] on link "Start Building" at bounding box center [229, 245] width 82 height 28
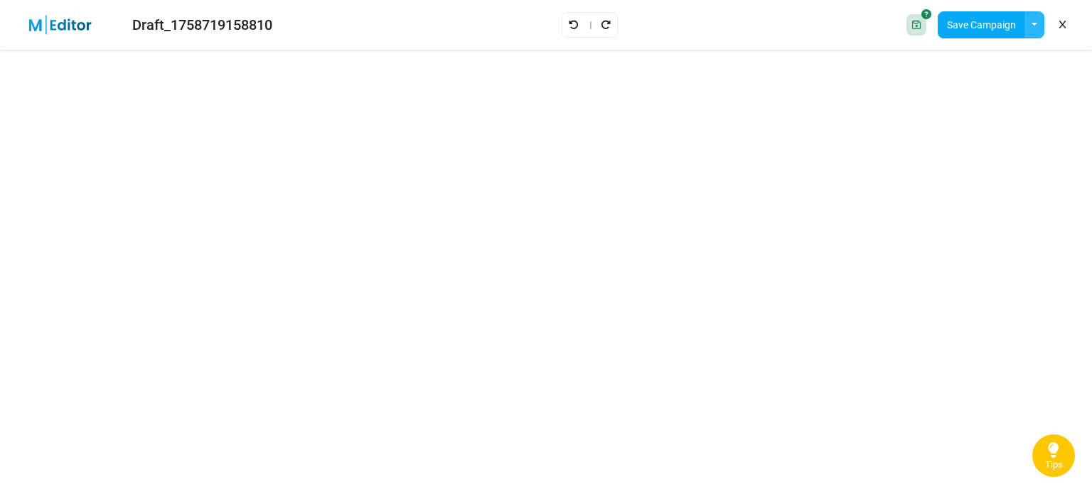
click at [1030, 20] on button "button" at bounding box center [1034, 24] width 20 height 27
click at [964, 99] on link "Insert Template" at bounding box center [976, 95] width 121 height 26
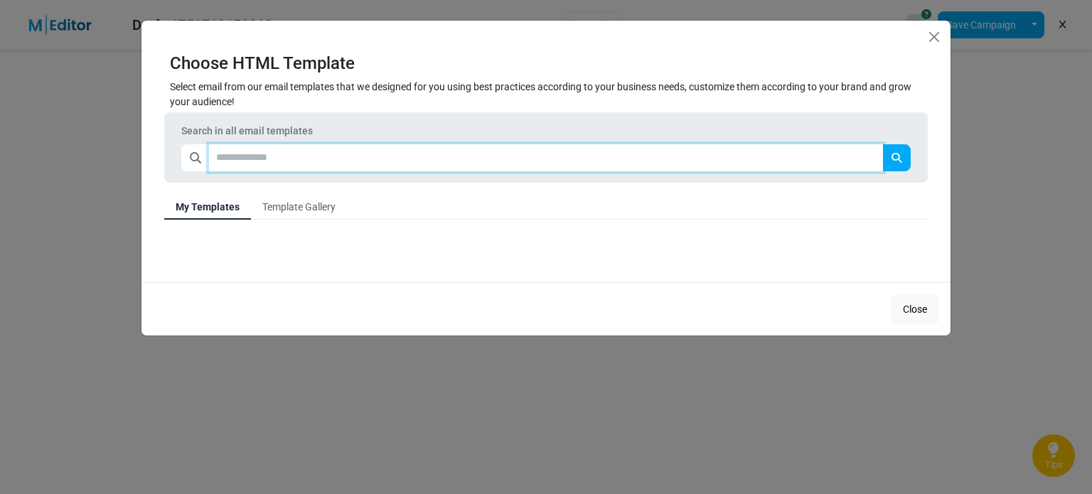
click at [351, 152] on input "text" at bounding box center [546, 157] width 674 height 27
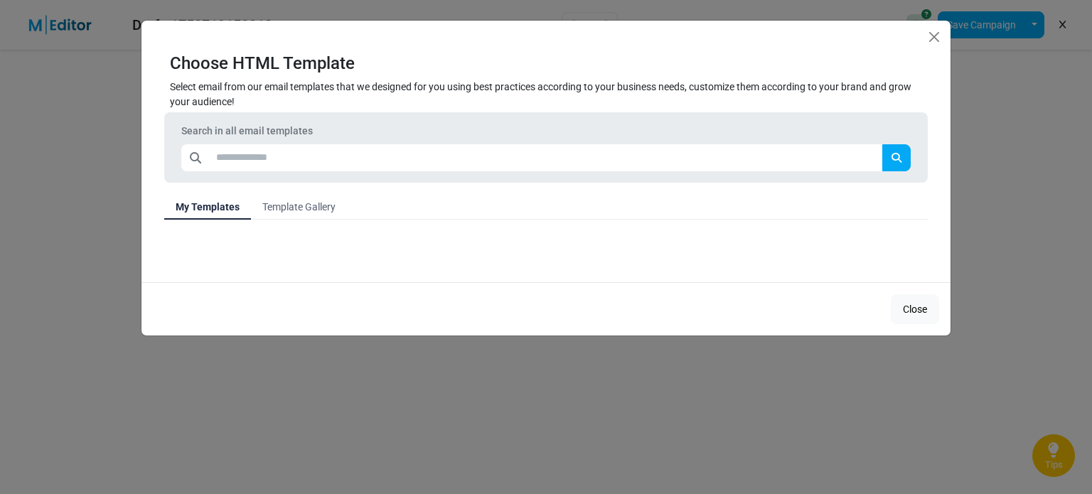
click at [306, 210] on link "Template Gallery" at bounding box center [299, 207] width 96 height 26
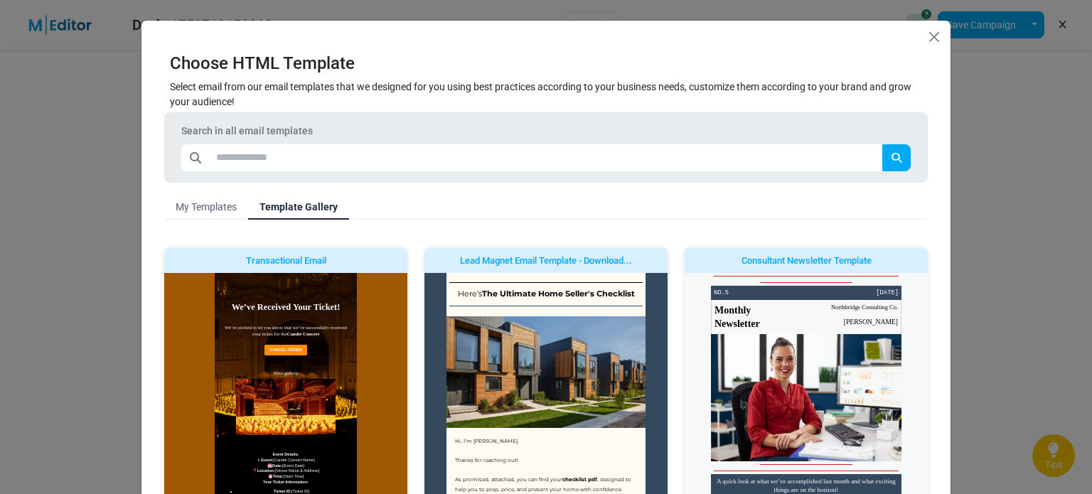
click at [188, 201] on link "My Templates" at bounding box center [206, 207] width 84 height 26
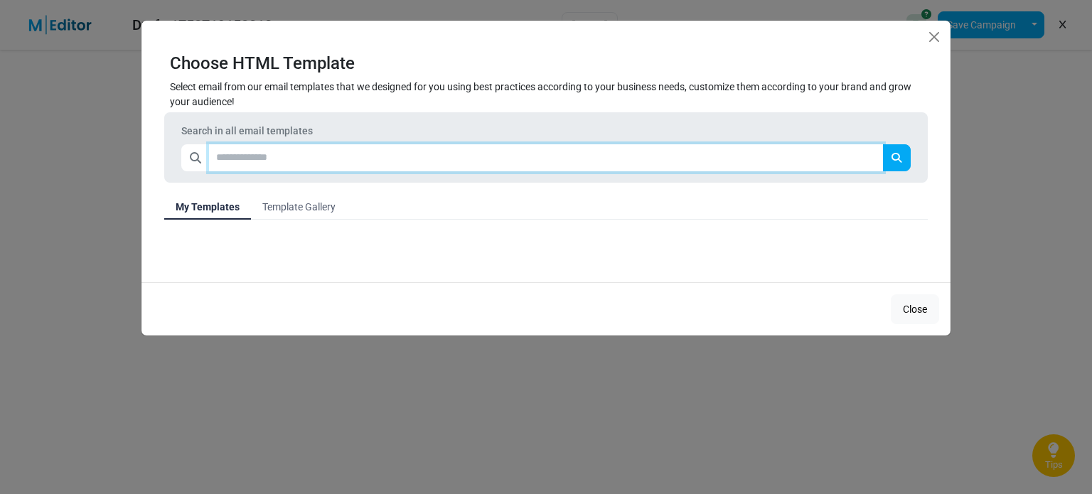
click at [321, 158] on input "text" at bounding box center [546, 157] width 674 height 27
type input "*"
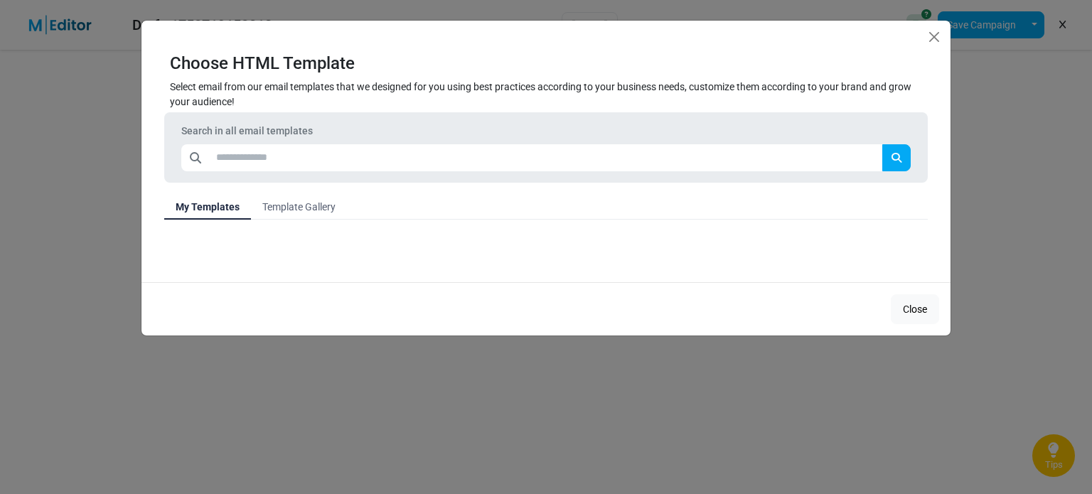
click at [324, 206] on link "Template Gallery" at bounding box center [299, 207] width 96 height 26
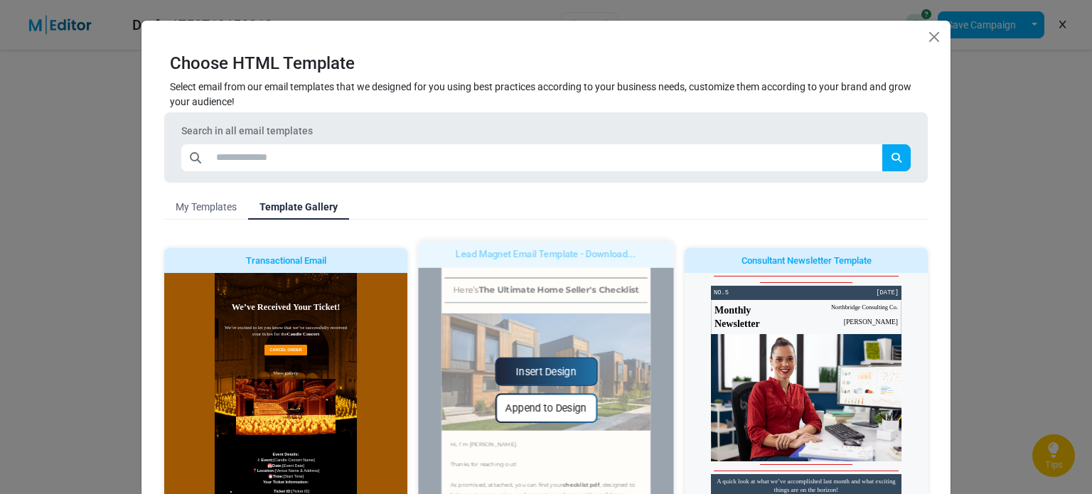
click at [526, 343] on div "Insert Design Append to Design" at bounding box center [545, 390] width 255 height 299
click at [525, 369] on link "Insert Design" at bounding box center [546, 372] width 102 height 28
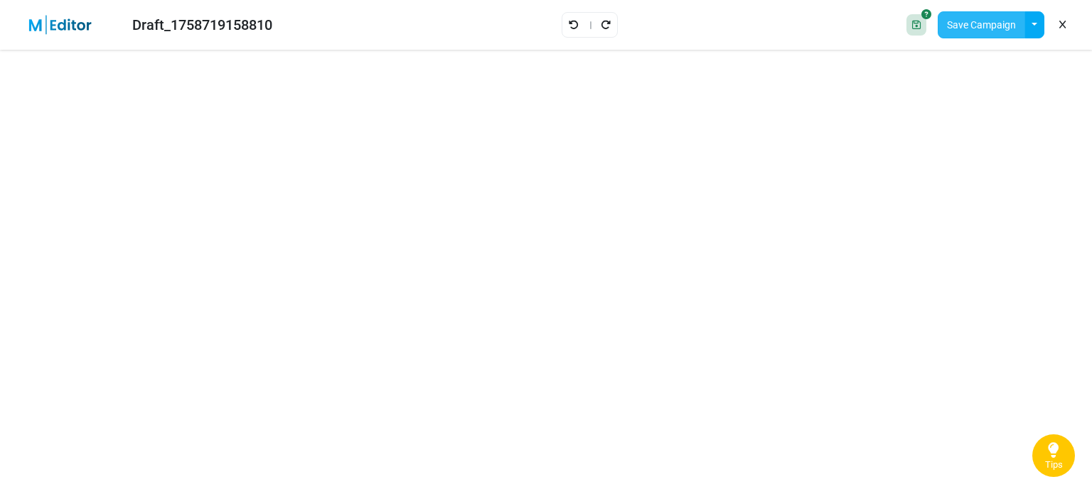
click at [957, 25] on button "Save Campaign" at bounding box center [981, 24] width 87 height 27
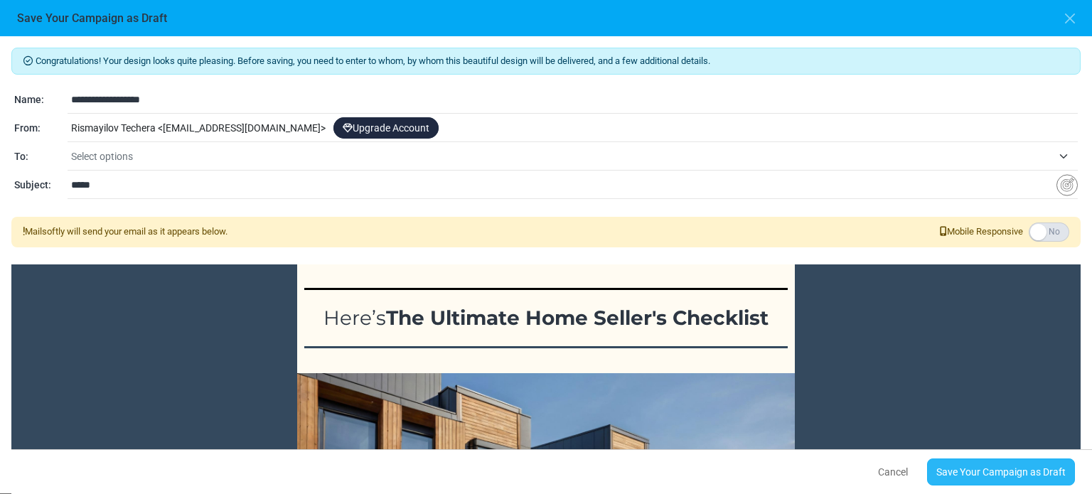
click at [987, 466] on link "Save Your Campaign as Draft" at bounding box center [1001, 472] width 148 height 27
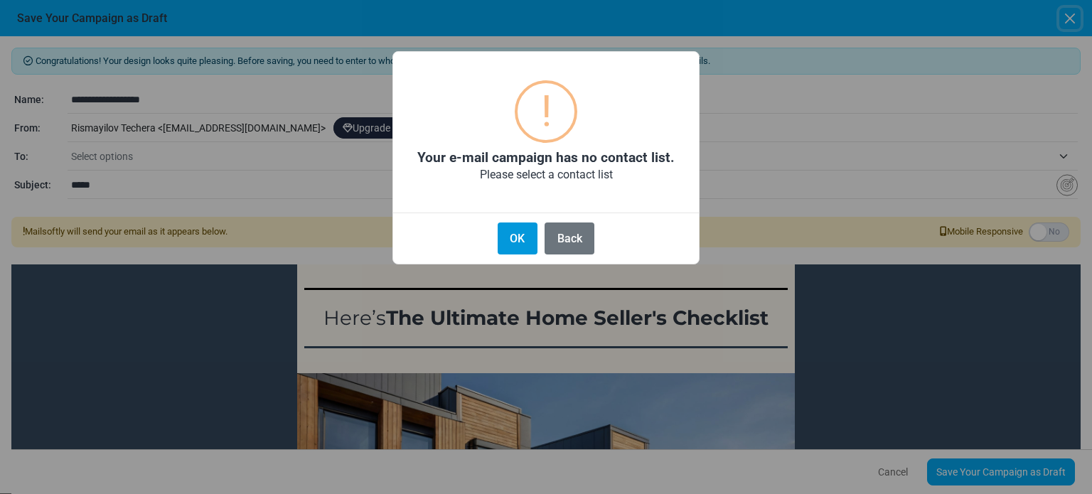
click at [510, 238] on button "OK" at bounding box center [518, 239] width 40 height 32
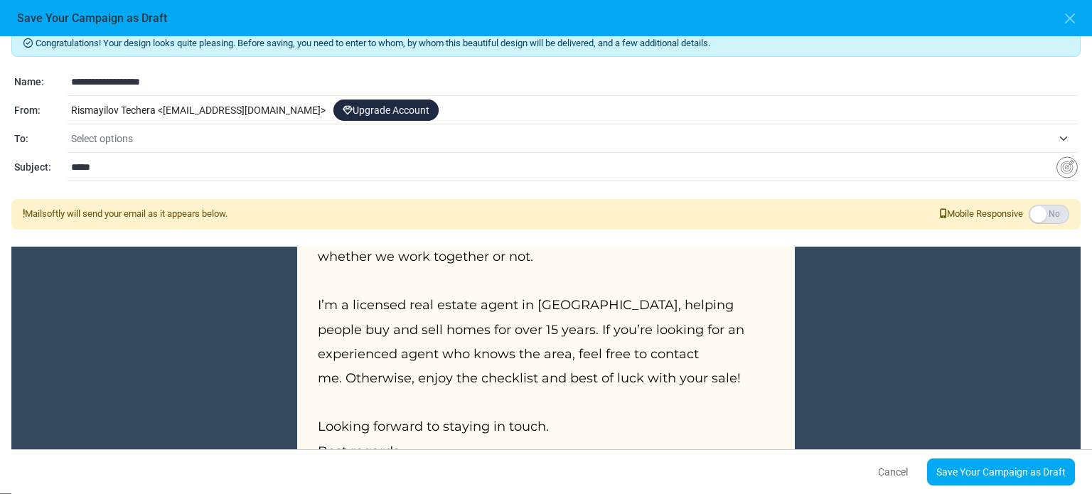
scroll to position [43, 0]
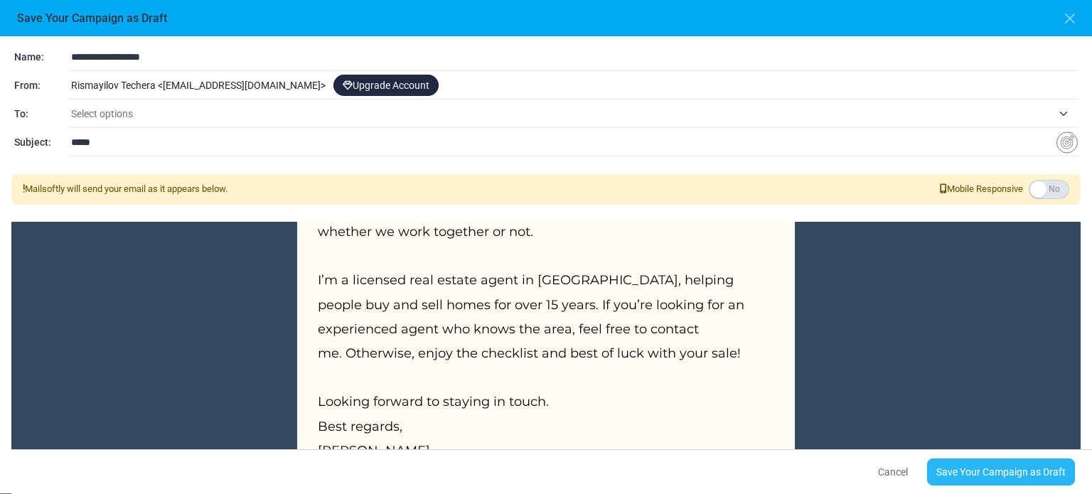
click at [976, 475] on link "Save Your Campaign as Draft" at bounding box center [1001, 472] width 148 height 27
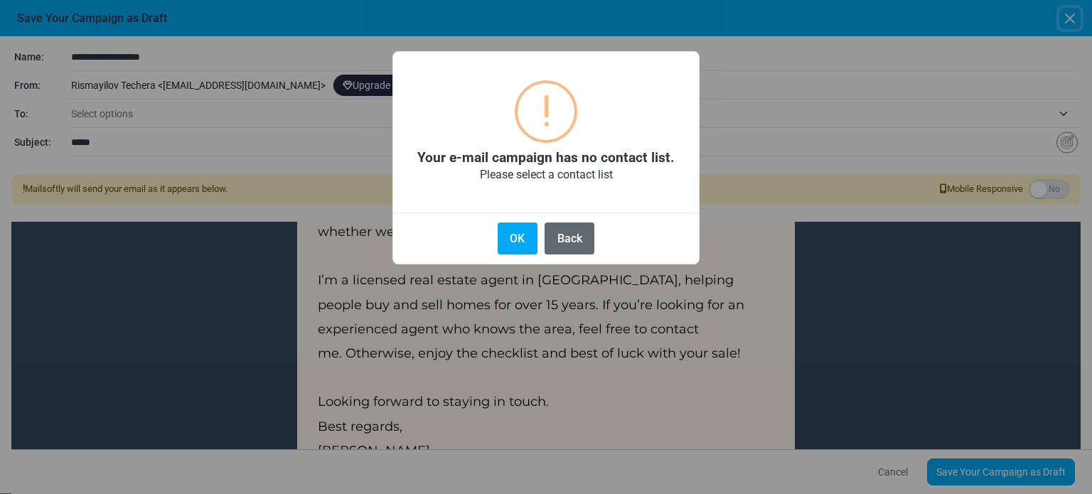
click at [577, 244] on button "Back" at bounding box center [570, 239] width 50 height 32
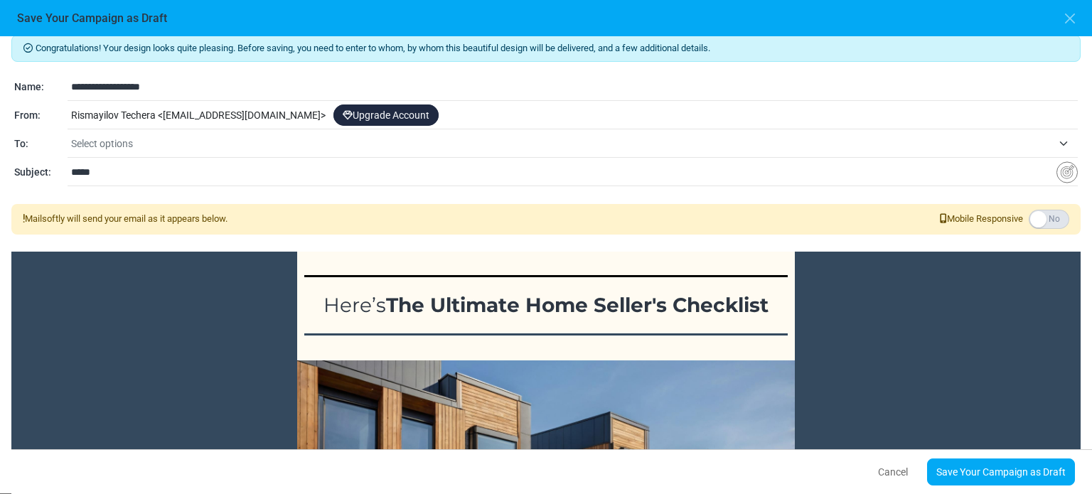
scroll to position [0, 0]
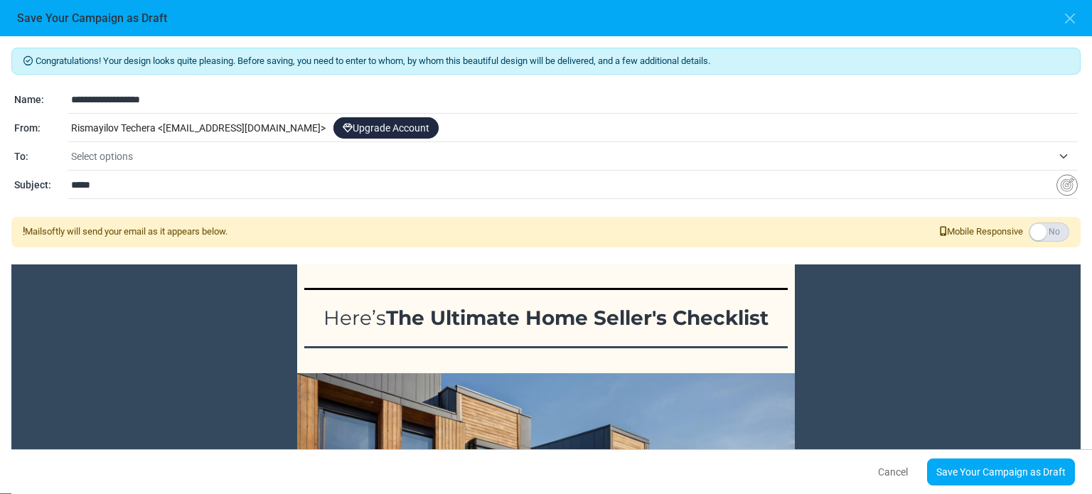
click at [139, 132] on div "Rismayilov Techera < rismayilov-techera@cc.mailsends.net > Upgrade Account" at bounding box center [573, 128] width 1010 height 27
click at [380, 127] on link "Upgrade Account" at bounding box center [385, 127] width 105 height 21
